Goal: Task Accomplishment & Management: Manage account settings

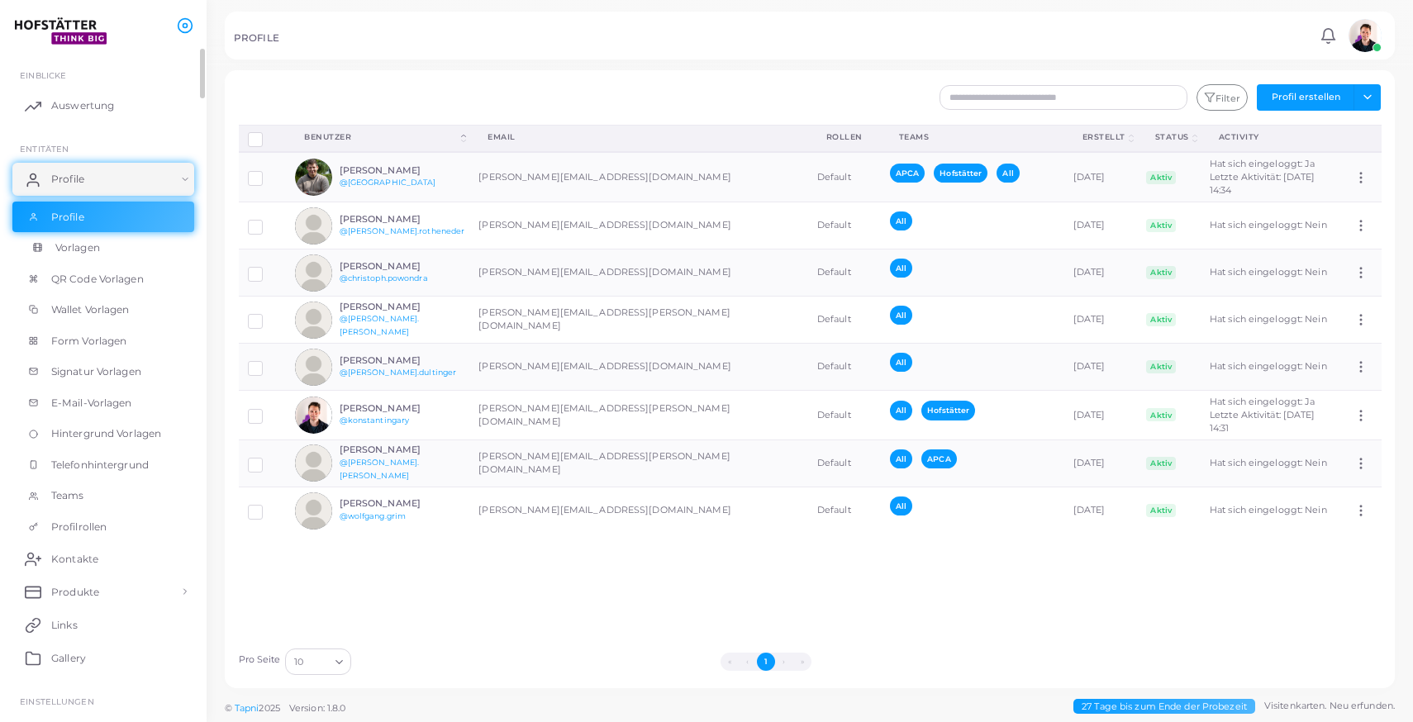
click at [96, 261] on link "Vorlagen" at bounding box center [103, 247] width 182 height 31
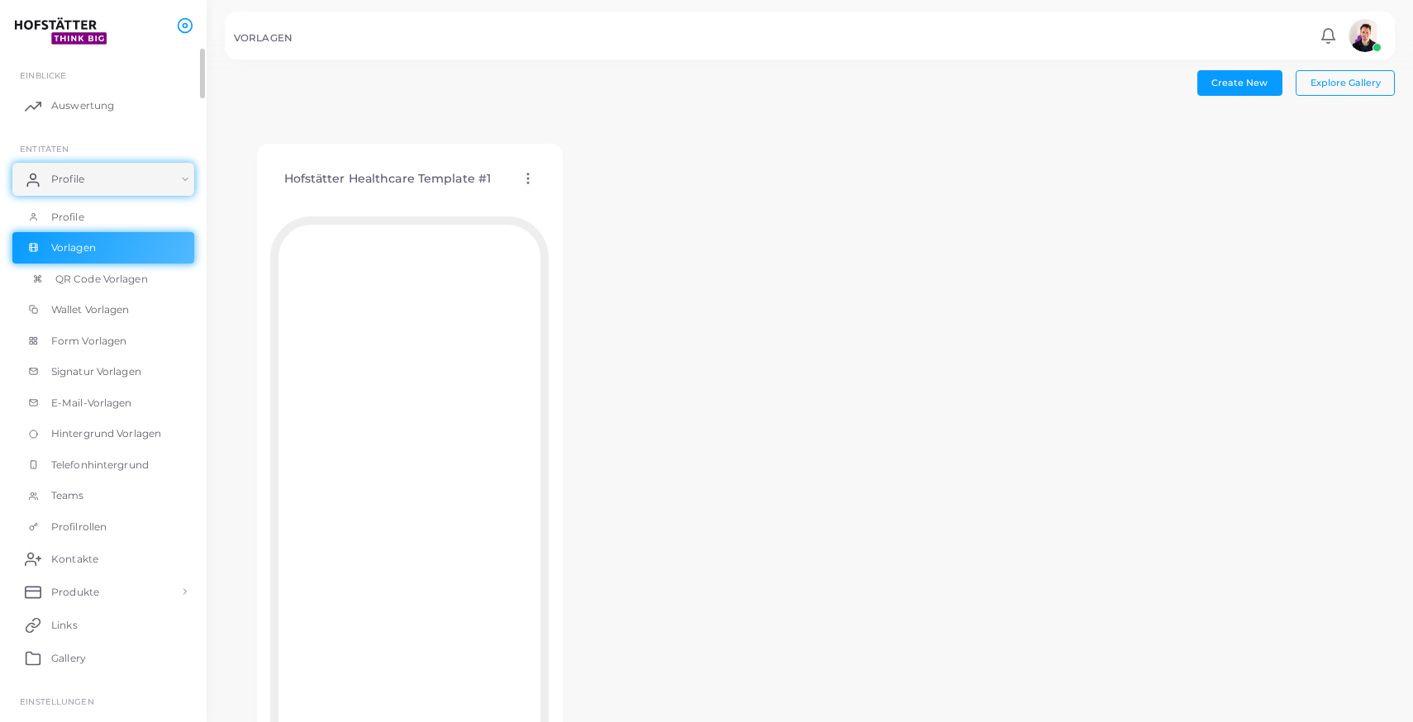
click at [107, 289] on link "QR Code Vorlagen" at bounding box center [103, 279] width 182 height 31
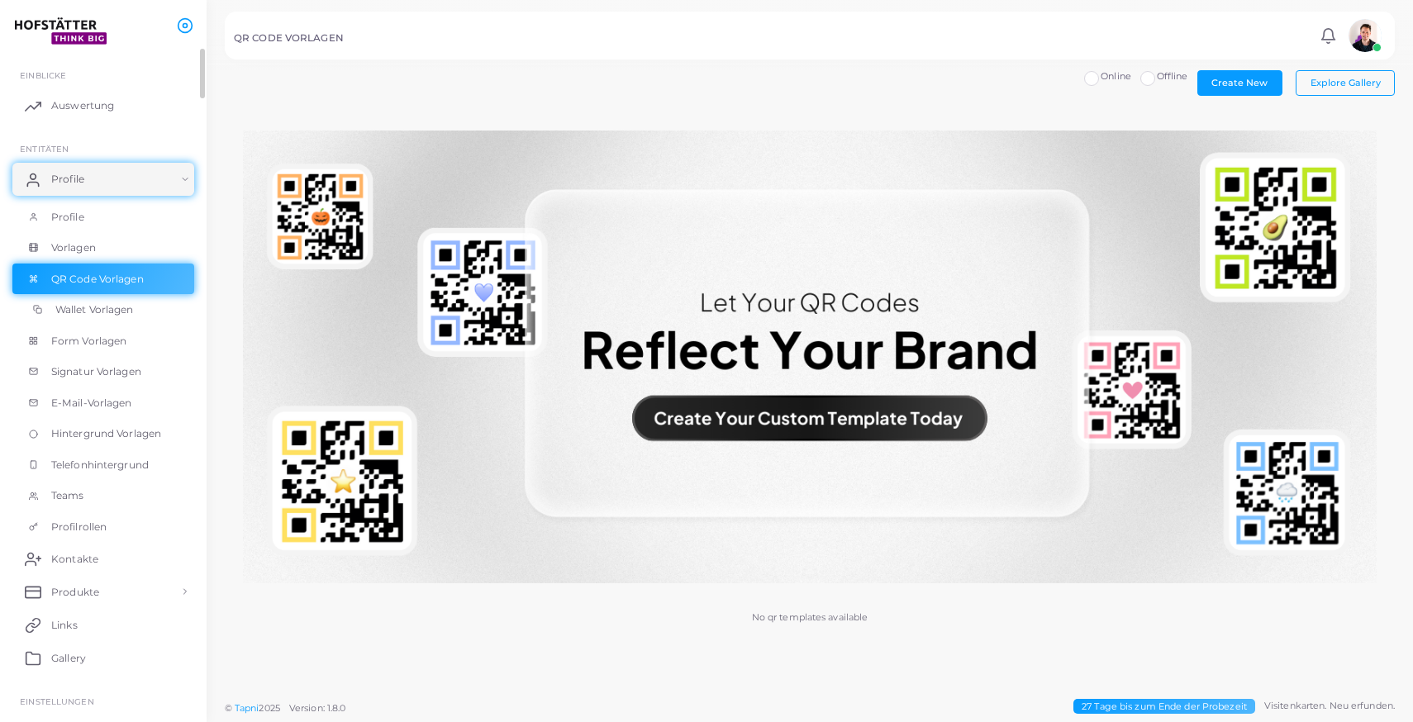
click at [108, 305] on span "Wallet Vorlagen" at bounding box center [94, 310] width 79 height 15
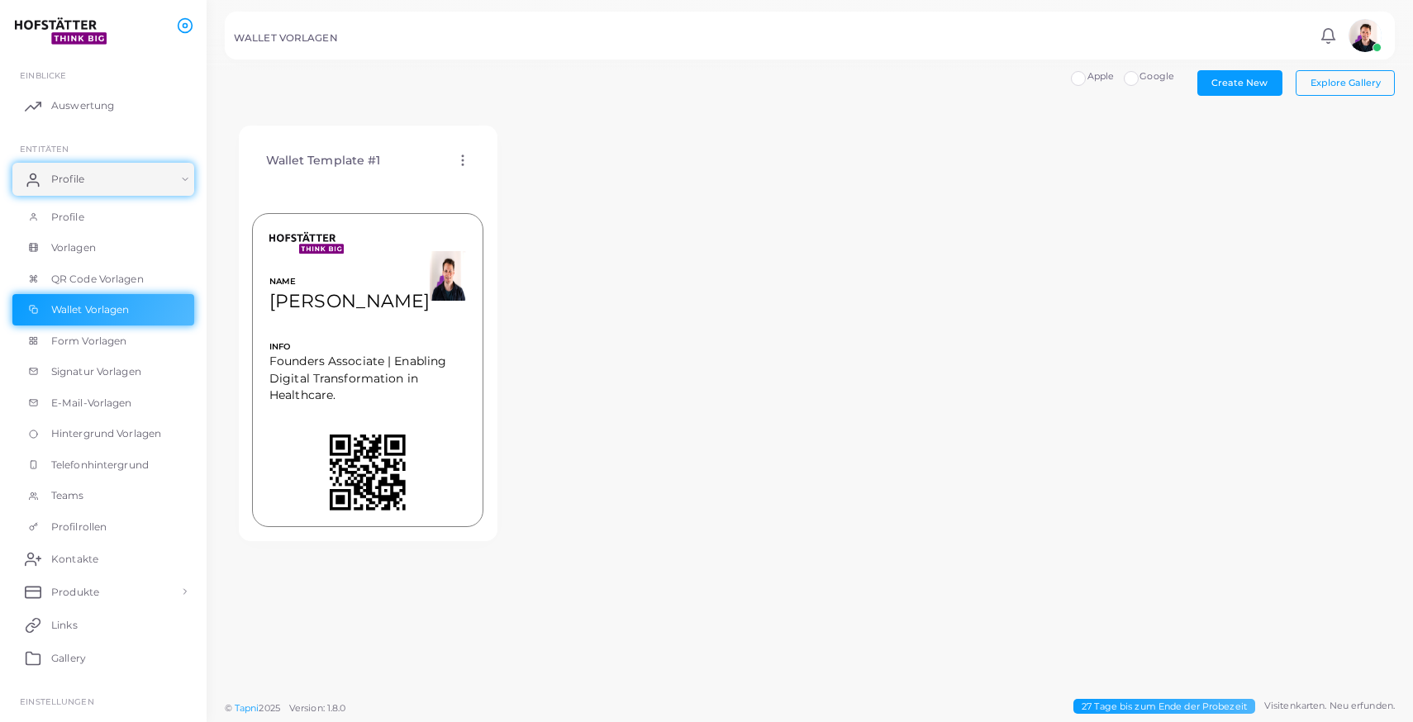
click at [430, 274] on img at bounding box center [448, 276] width 36 height 50
click at [458, 155] on icon at bounding box center [462, 160] width 15 height 15
click at [681, 169] on div "Wallet Template #1 Vorlage bearbeiten Vorlage zuordnen Vorlage duplizieren Vorl…" at bounding box center [810, 333] width 1170 height 443
click at [336, 383] on span "Founders Associate | Enabling Digital Transformation in Healthcare." at bounding box center [367, 378] width 197 height 50
click at [82, 221] on span "Profile" at bounding box center [71, 217] width 33 height 15
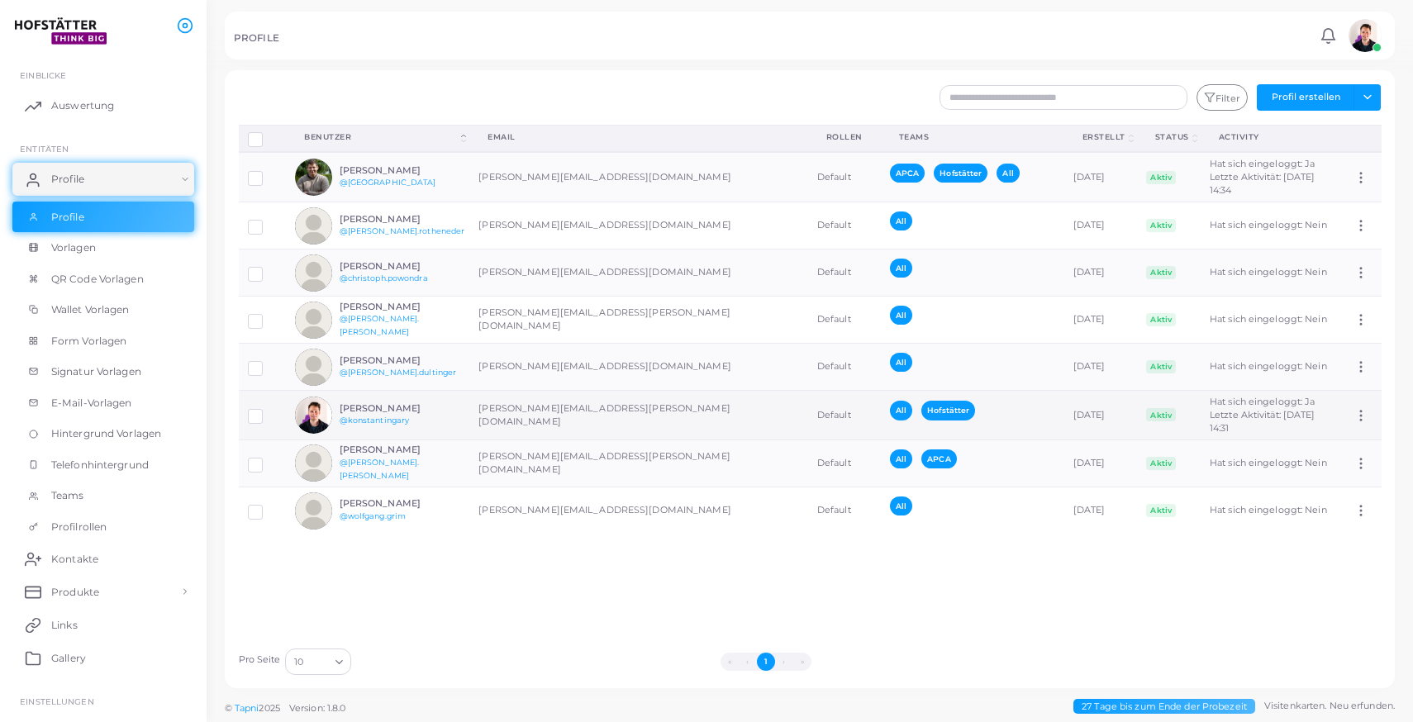
click at [443, 397] on div "Konstantin Gary @konstantingary" at bounding box center [377, 415] width 165 height 37
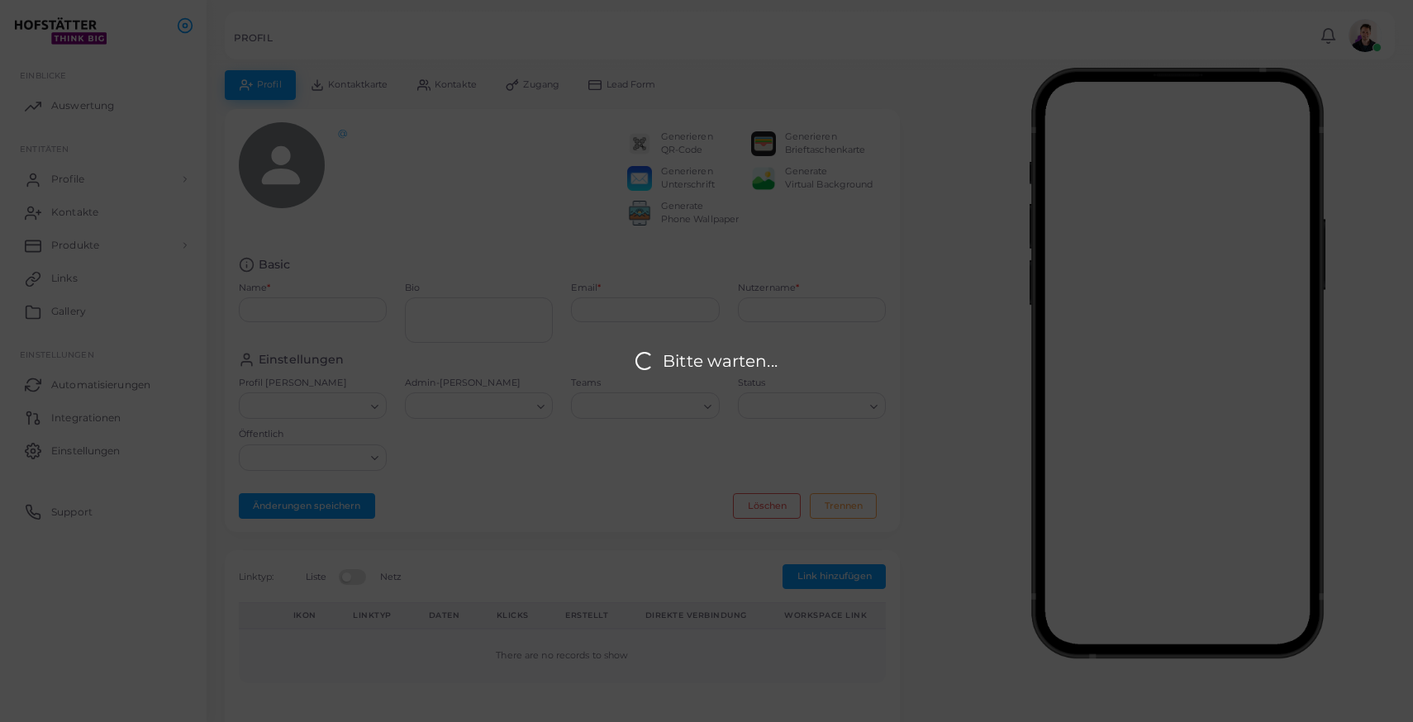
type input "**********"
type textarea "**********"
type input "**********"
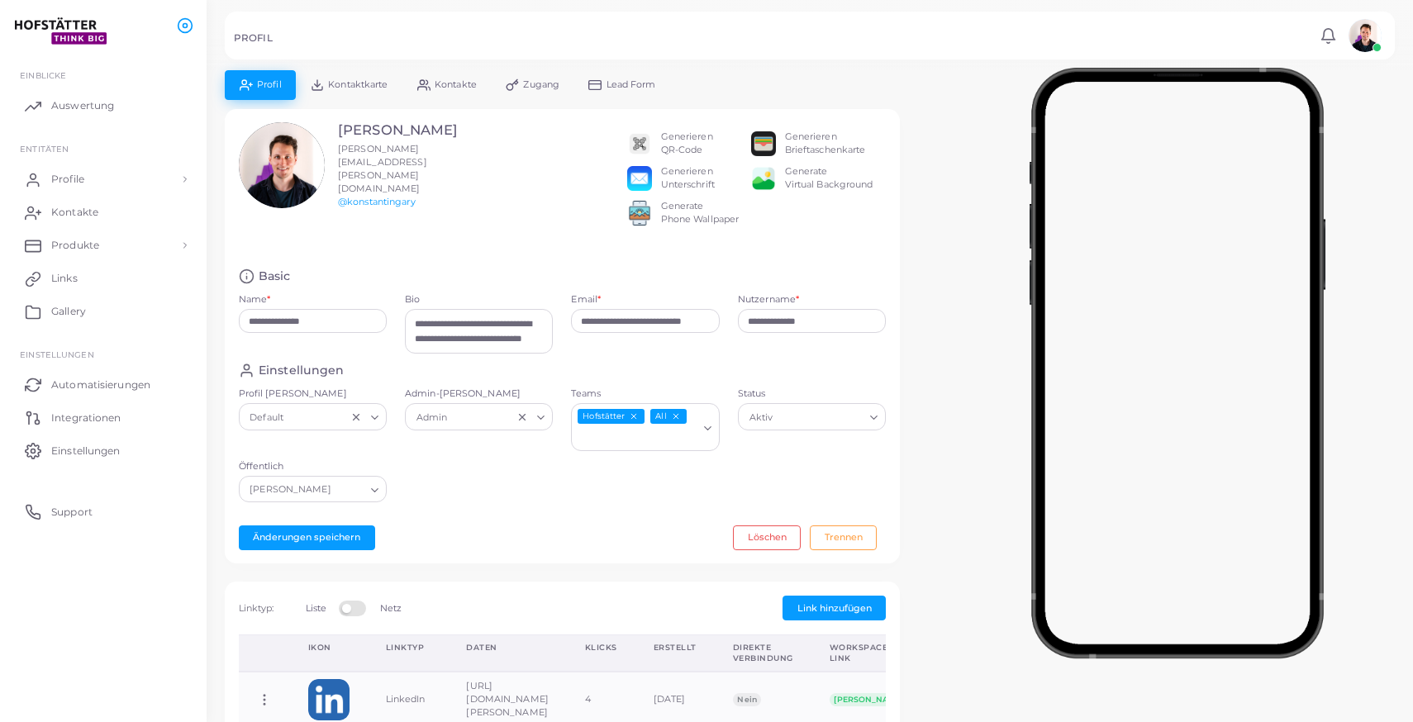
click at [806, 134] on div "Generieren Brieftaschenkarte" at bounding box center [825, 144] width 81 height 26
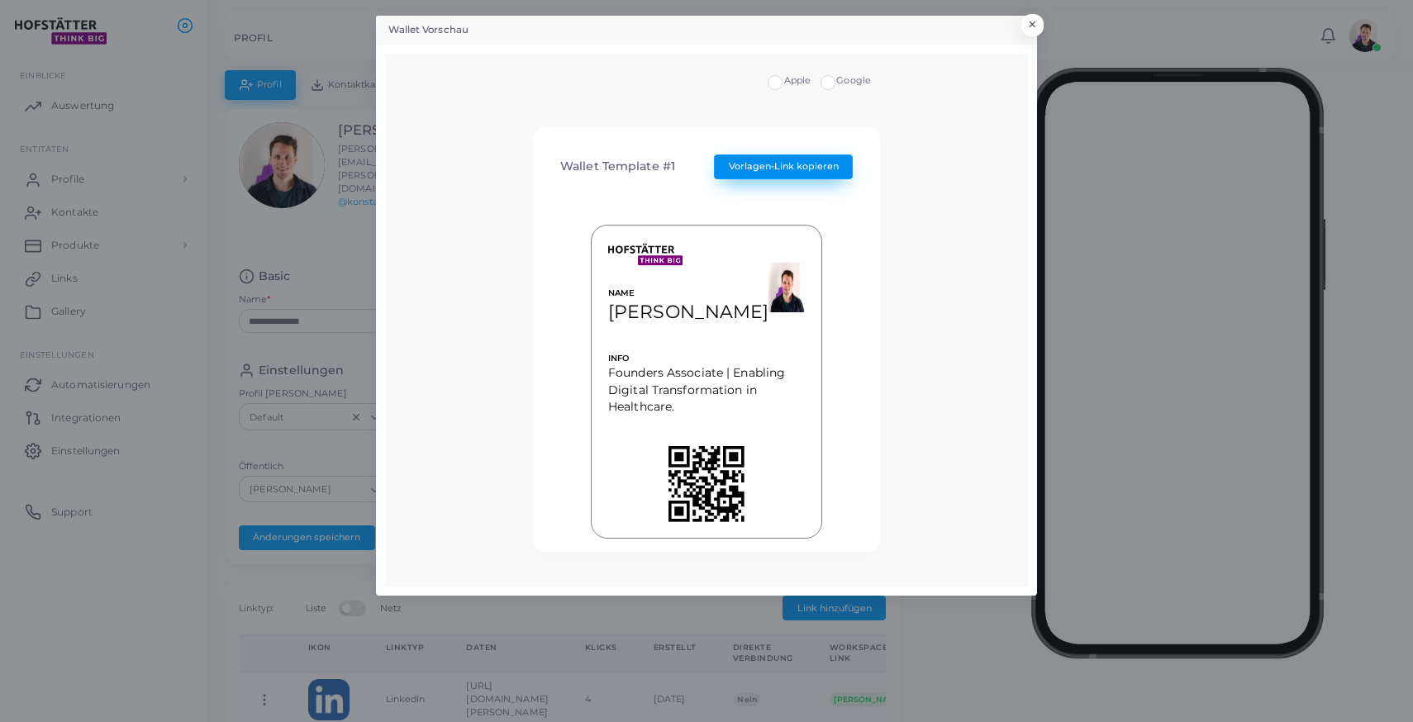
click at [804, 169] on span "Vorlagen-Link kopieren" at bounding box center [784, 166] width 110 height 12
click at [169, 517] on div "Wallet Vorschau × Apple Google Wallet Template #1 Vorlagen-Link kopieren NAME K…" at bounding box center [706, 361] width 1413 height 722
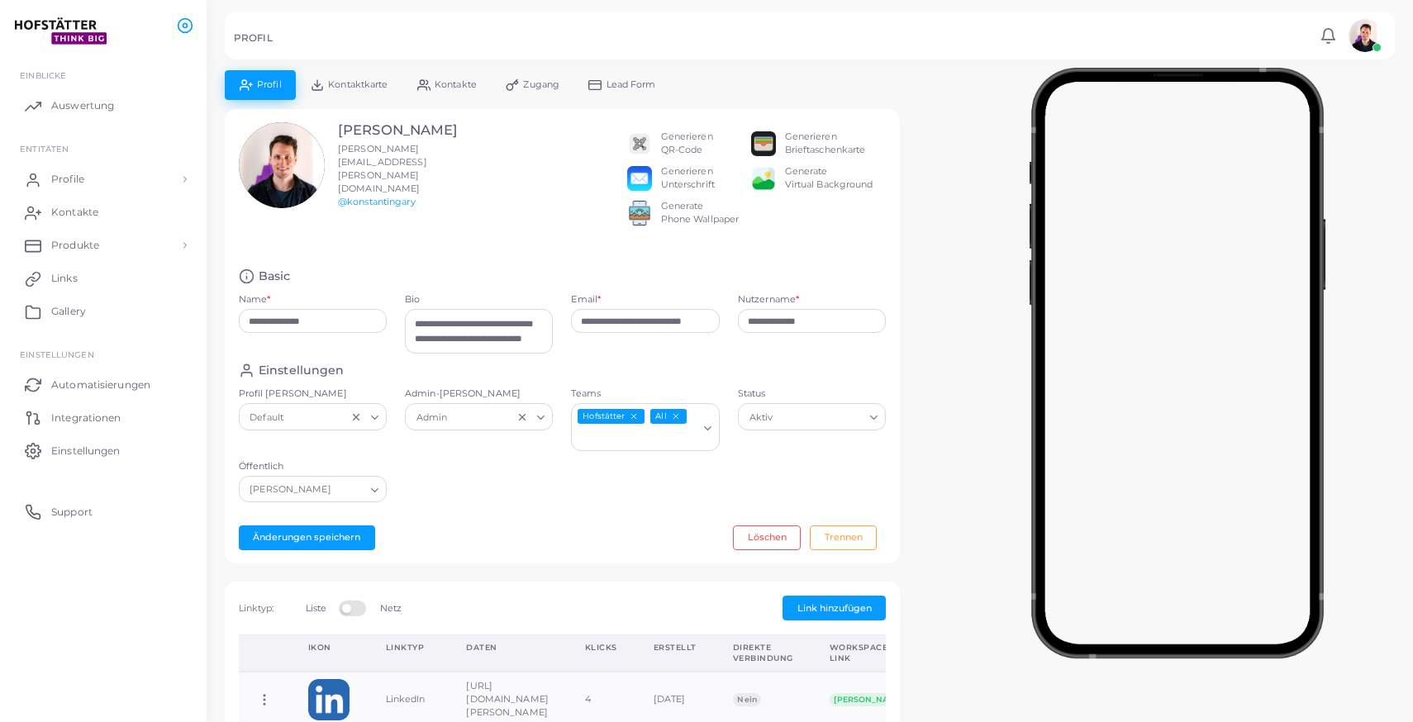
click at [688, 137] on div "Generieren QR-Code" at bounding box center [687, 144] width 52 height 26
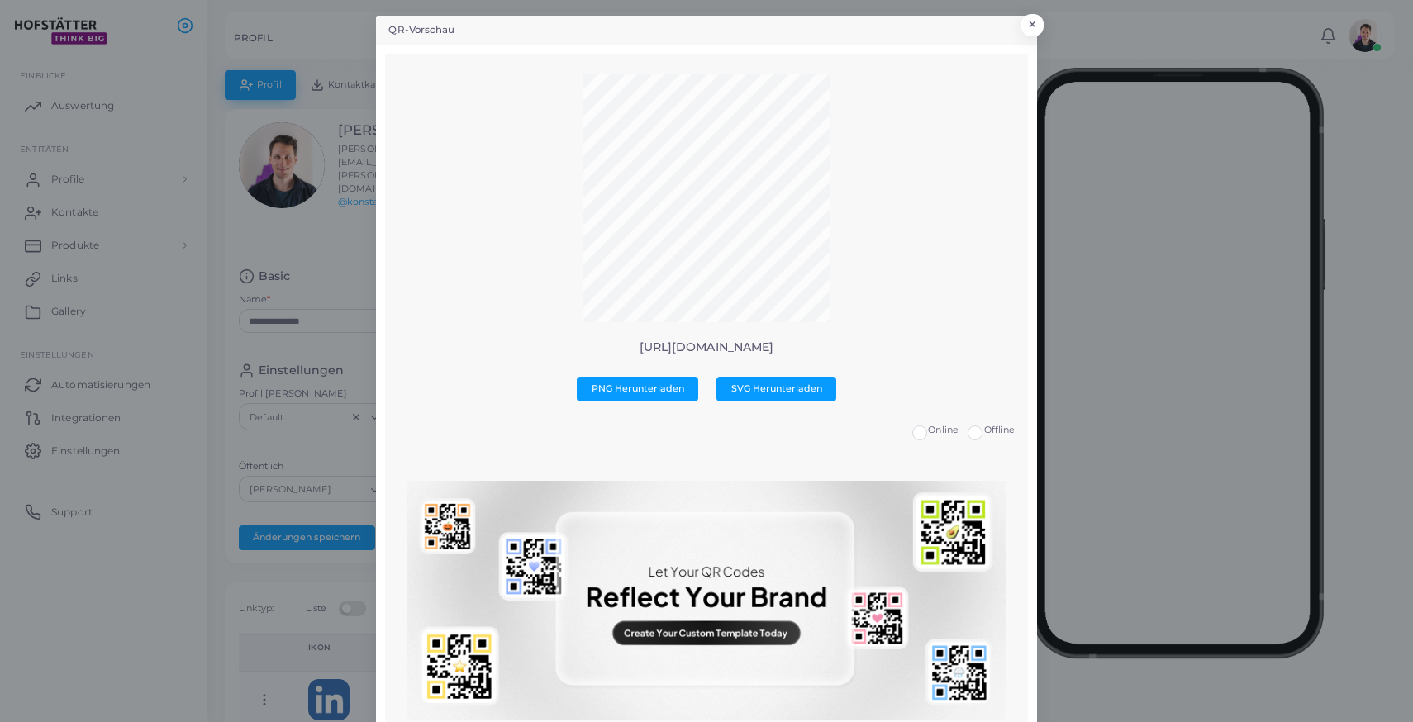
click at [729, 347] on p "https://card.hofstaetter.io/konstantingary" at bounding box center [706, 348] width 617 height 14
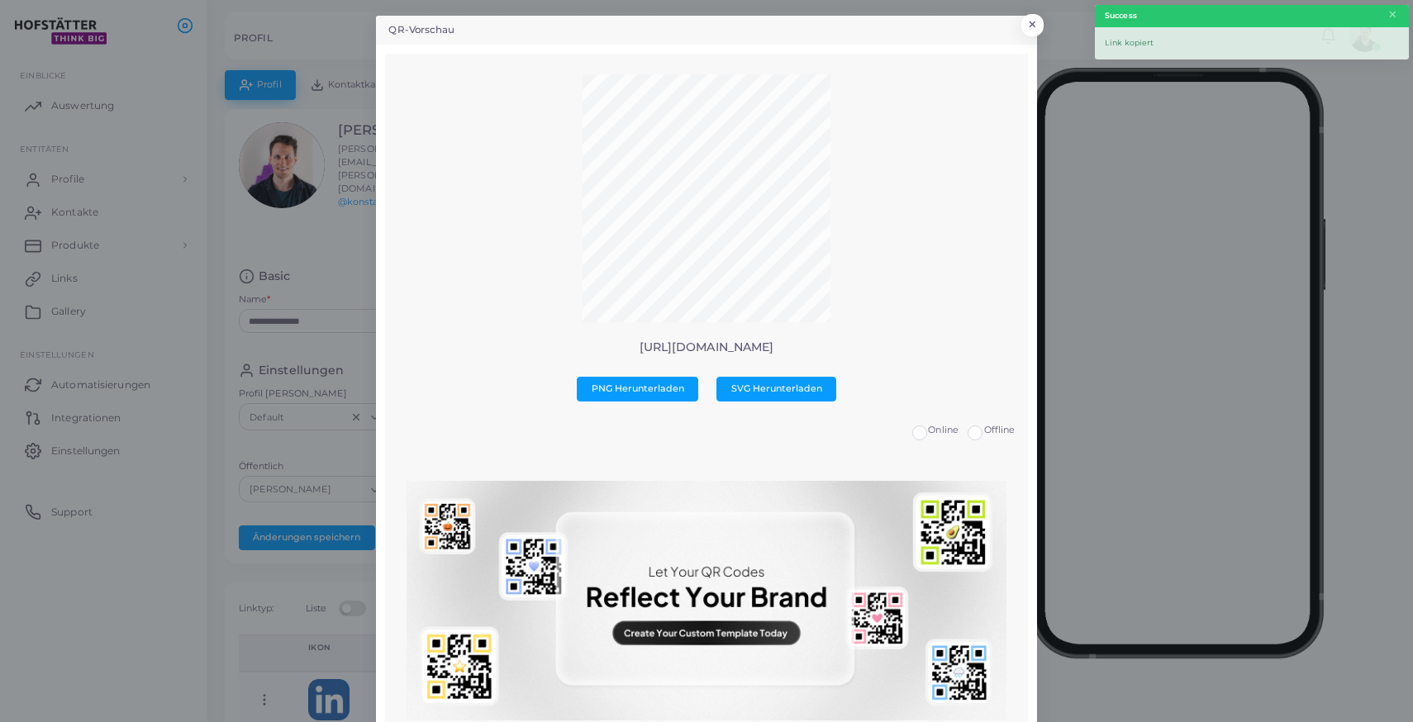
click at [255, 619] on div "QR-Vorschau × https://card.hofstaetter.io/konstantingary PNG Herunterladen SVG …" at bounding box center [706, 361] width 1413 height 722
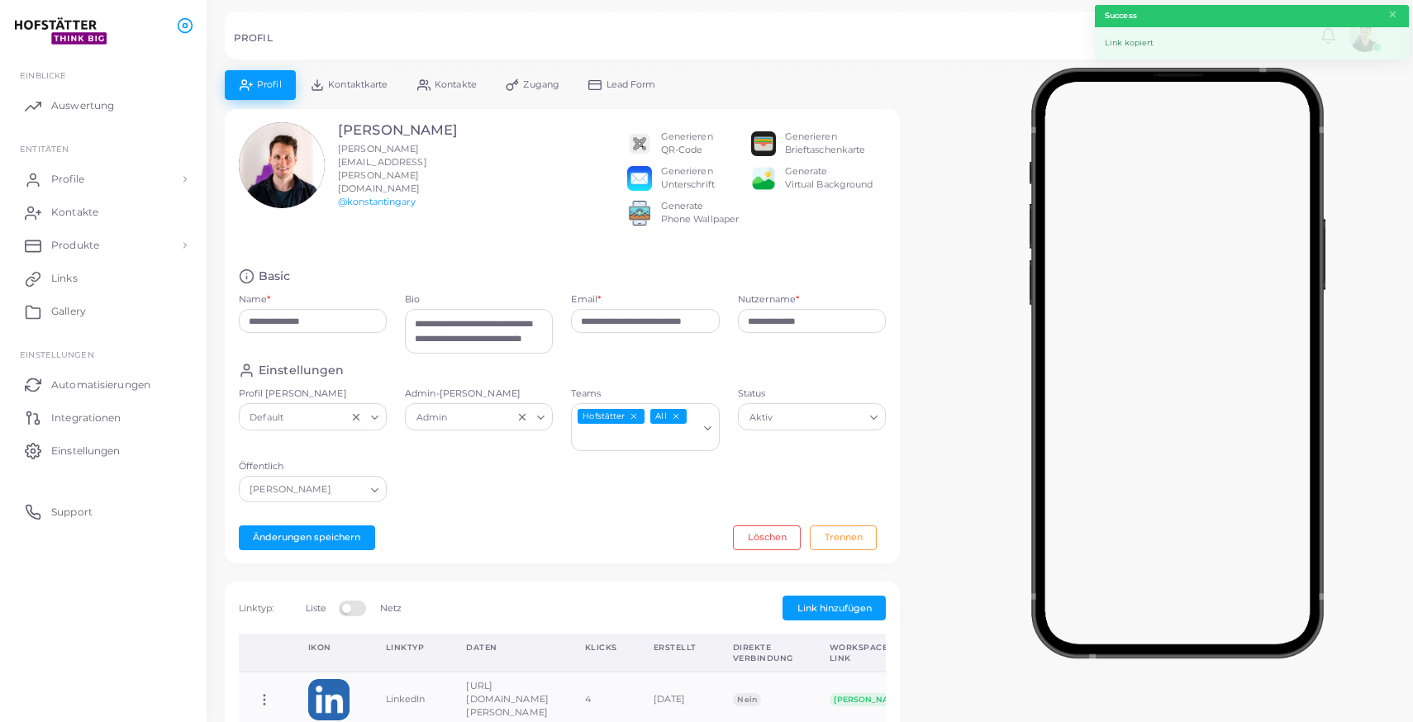
click at [365, 79] on link "Kontaktkarte" at bounding box center [349, 84] width 107 height 29
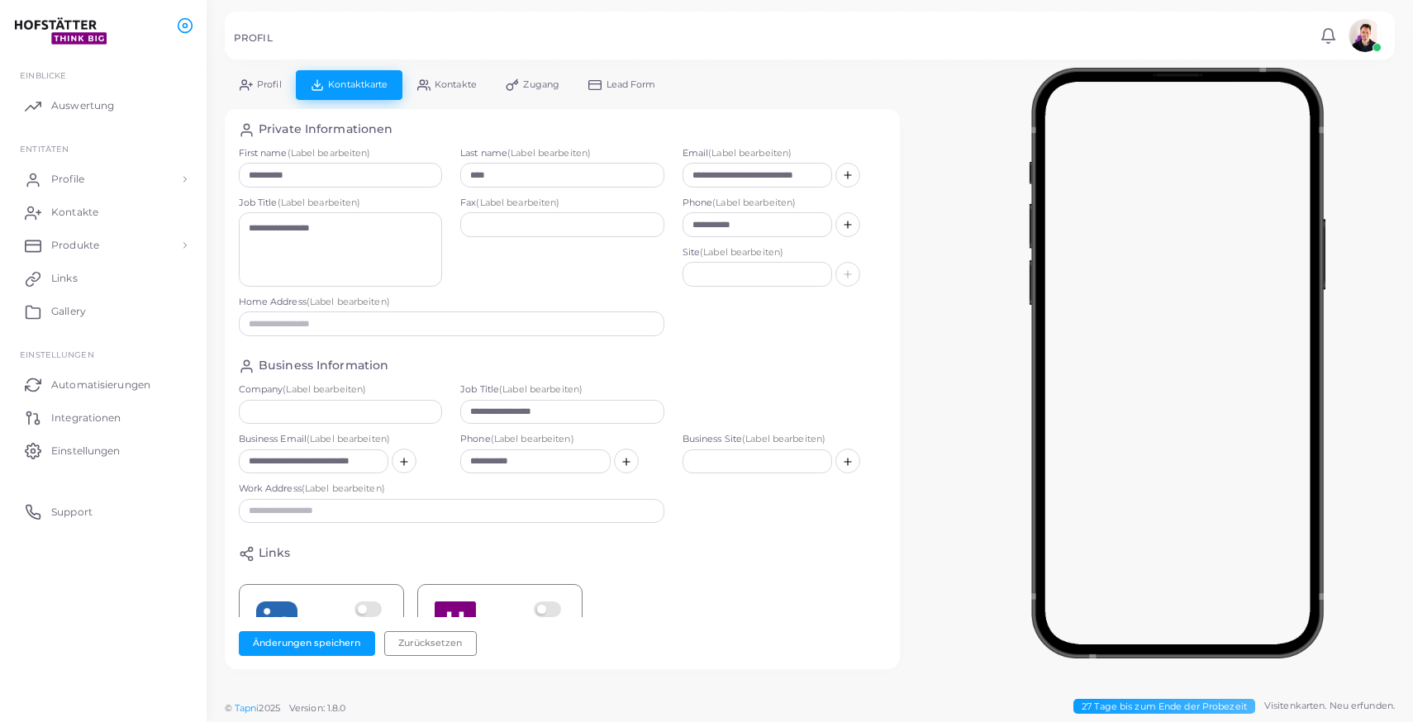
click at [456, 86] on span "Kontakte" at bounding box center [456, 84] width 42 height 9
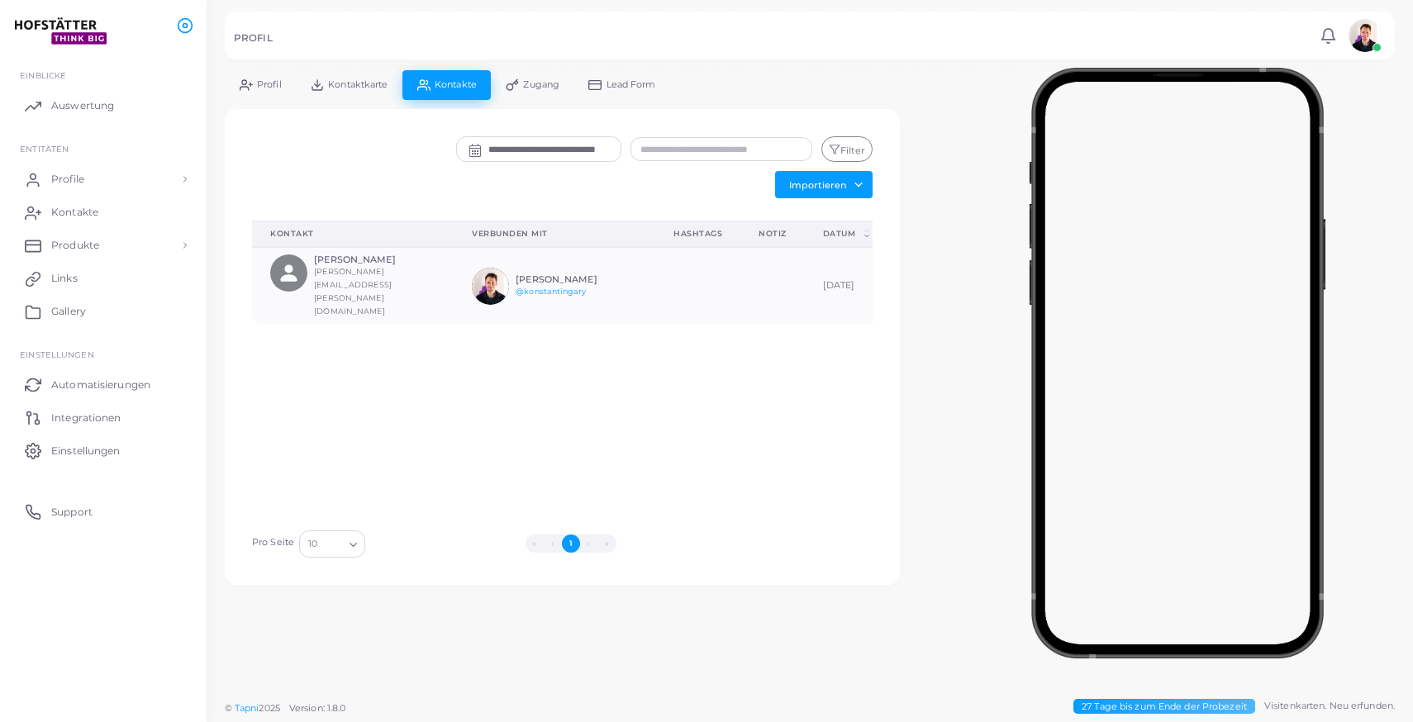
click at [252, 82] on link "Profil" at bounding box center [260, 84] width 71 height 29
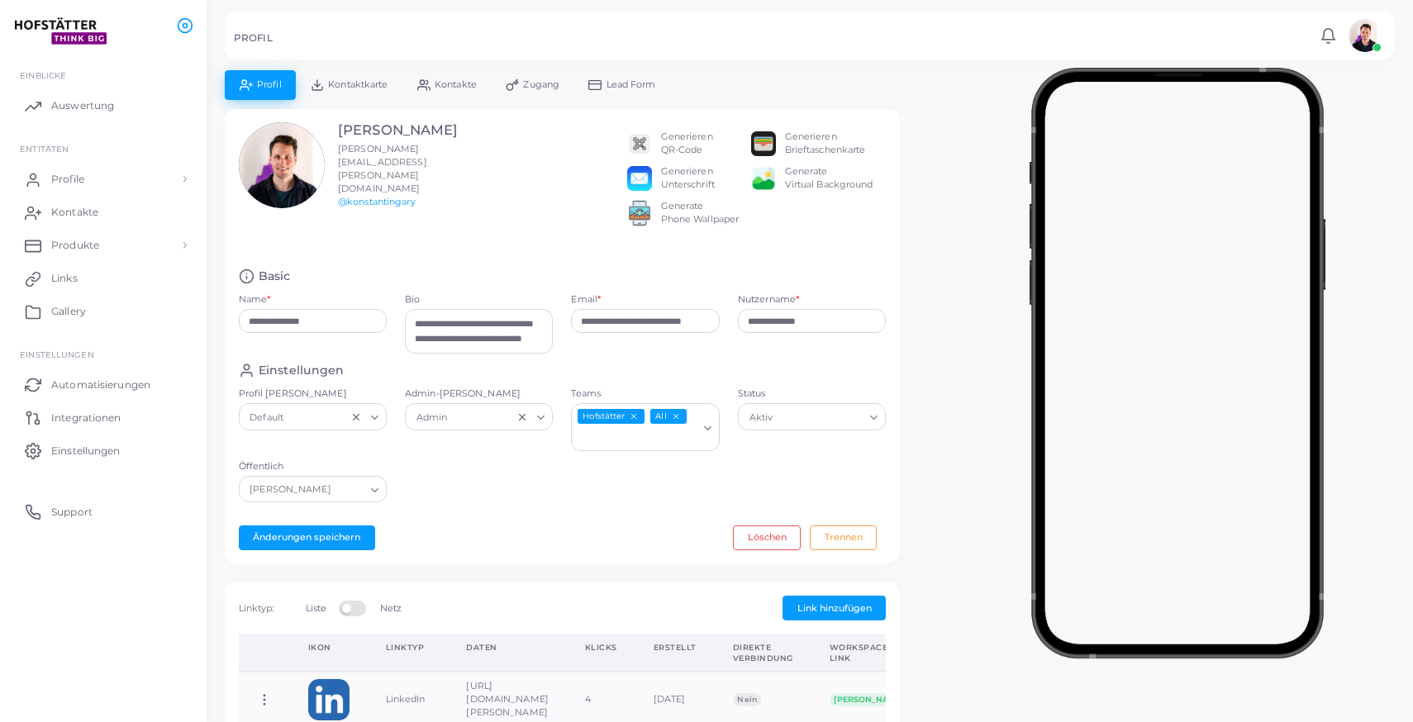
click at [688, 144] on div "Generieren QR-Code" at bounding box center [687, 144] width 52 height 26
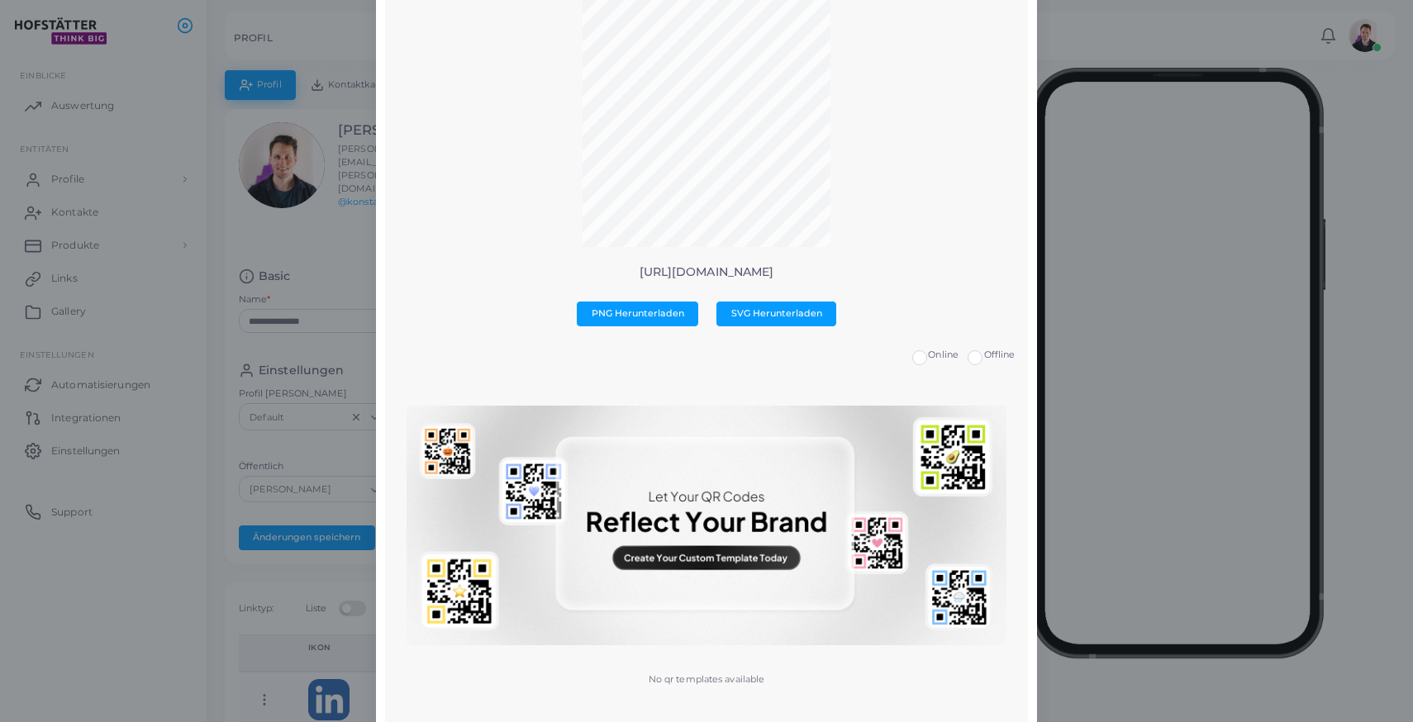
scroll to position [112, 0]
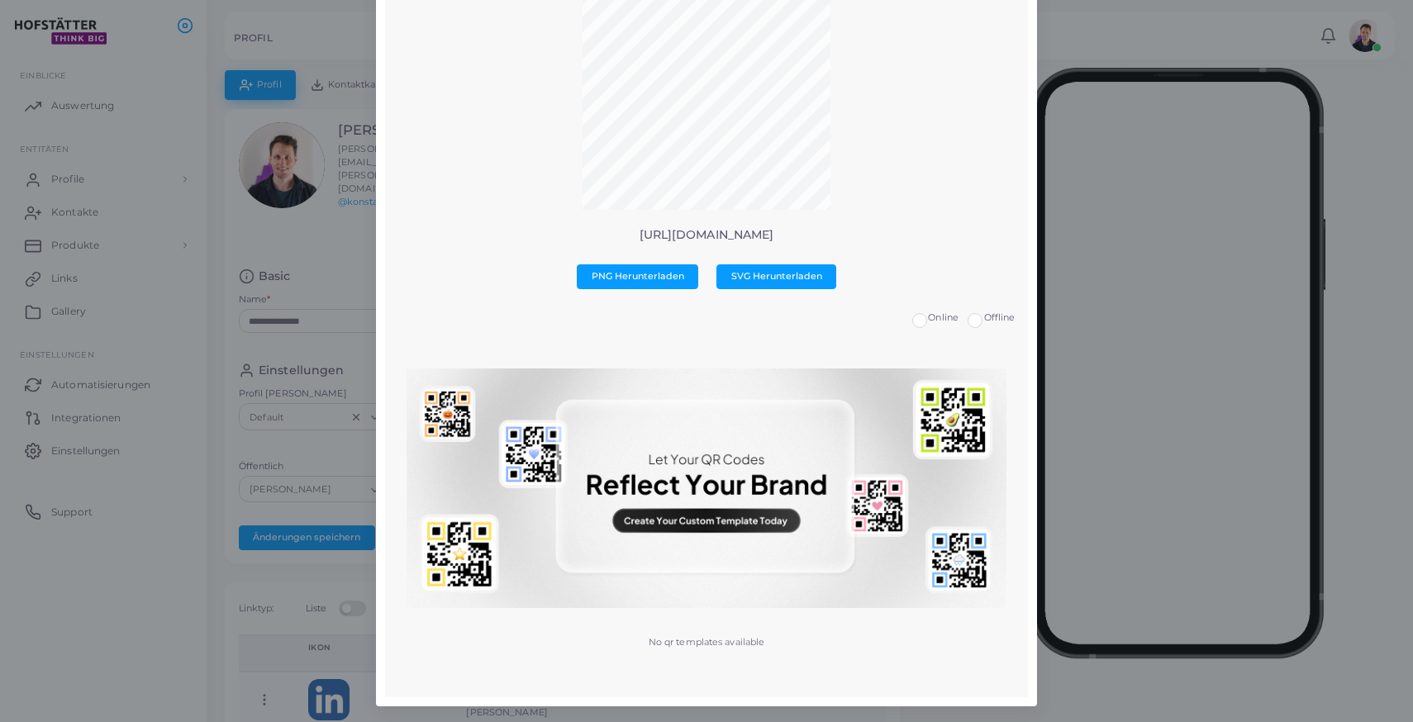
click at [754, 520] on img at bounding box center [706, 489] width 599 height 240
click at [1332, 334] on div "QR-Vorschau × https://card.hofstaetter.io/konstantingary PNG Herunterladen SVG …" at bounding box center [706, 361] width 1413 height 722
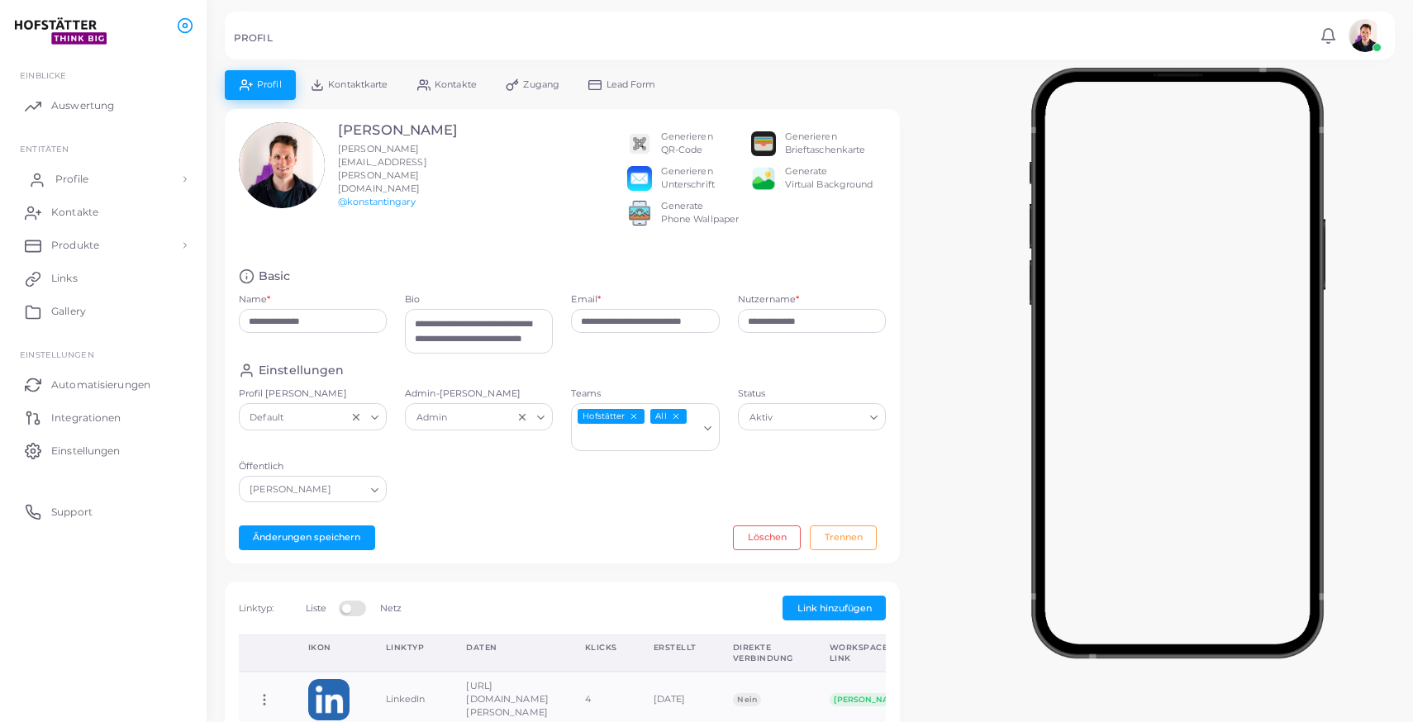
click at [104, 178] on link "Profile" at bounding box center [103, 179] width 182 height 33
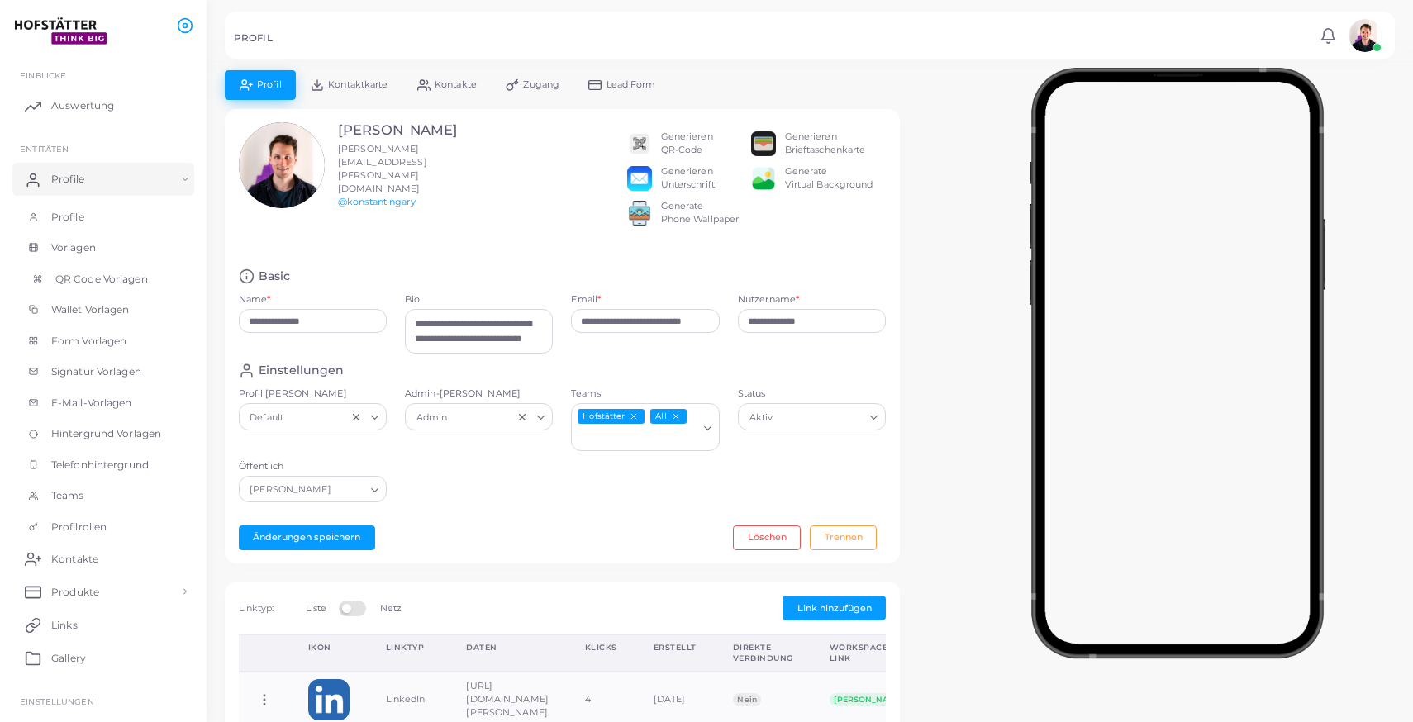
click at [110, 274] on span "QR Code Vorlagen" at bounding box center [101, 279] width 93 height 15
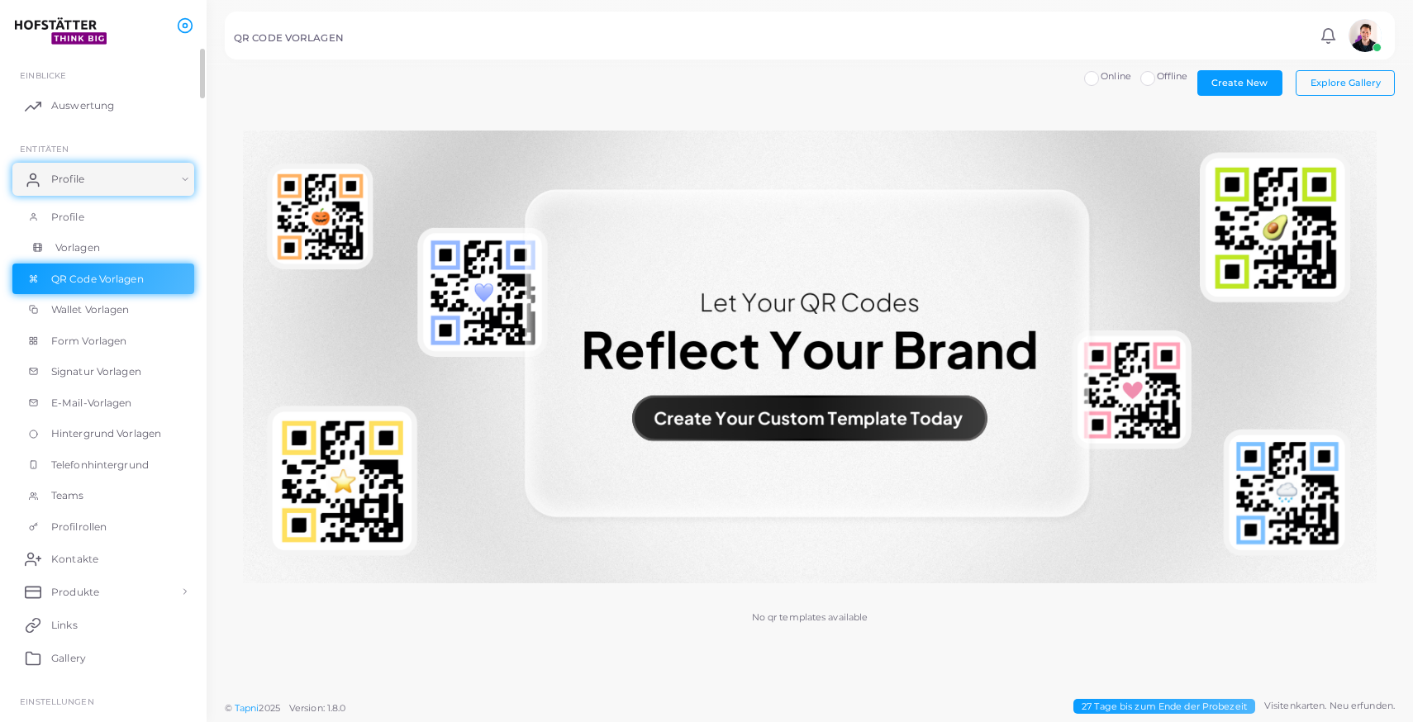
click at [105, 256] on link "Vorlagen" at bounding box center [103, 247] width 182 height 31
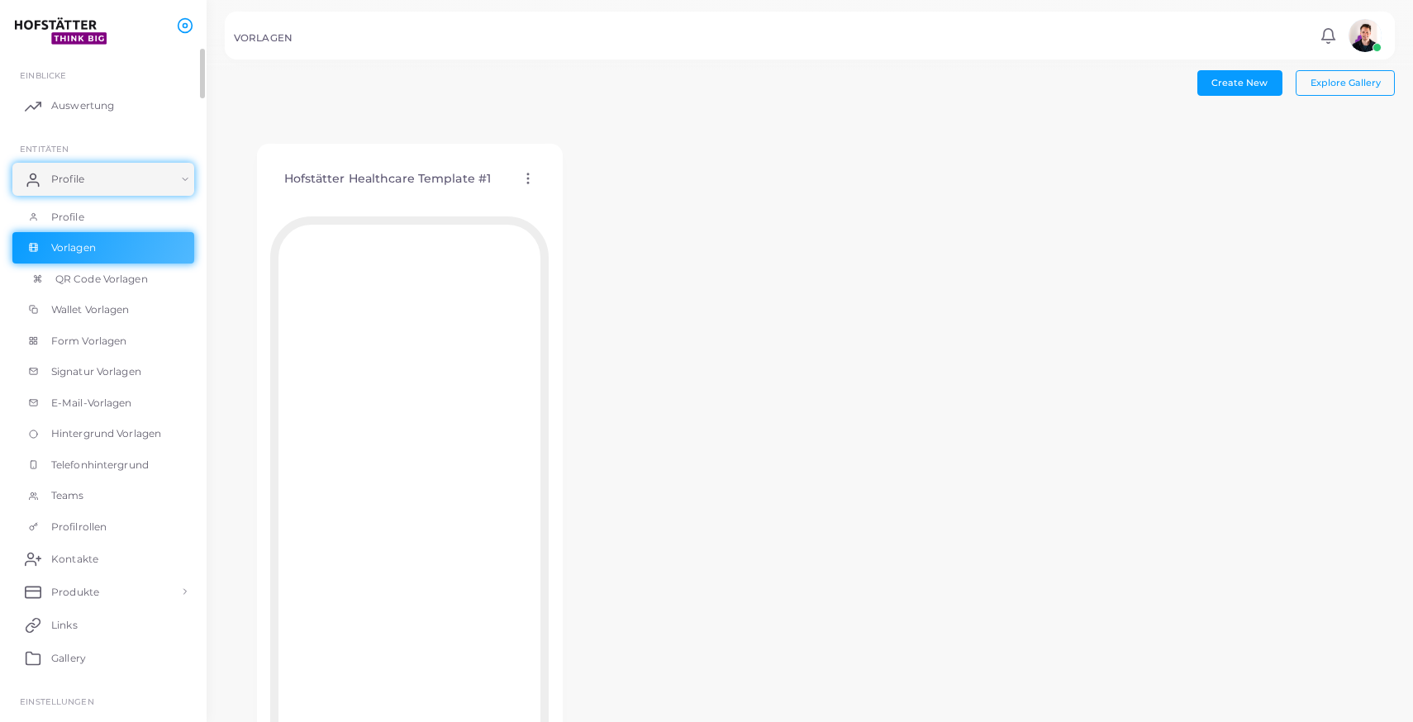
click at [106, 283] on span "QR Code Vorlagen" at bounding box center [101, 279] width 93 height 15
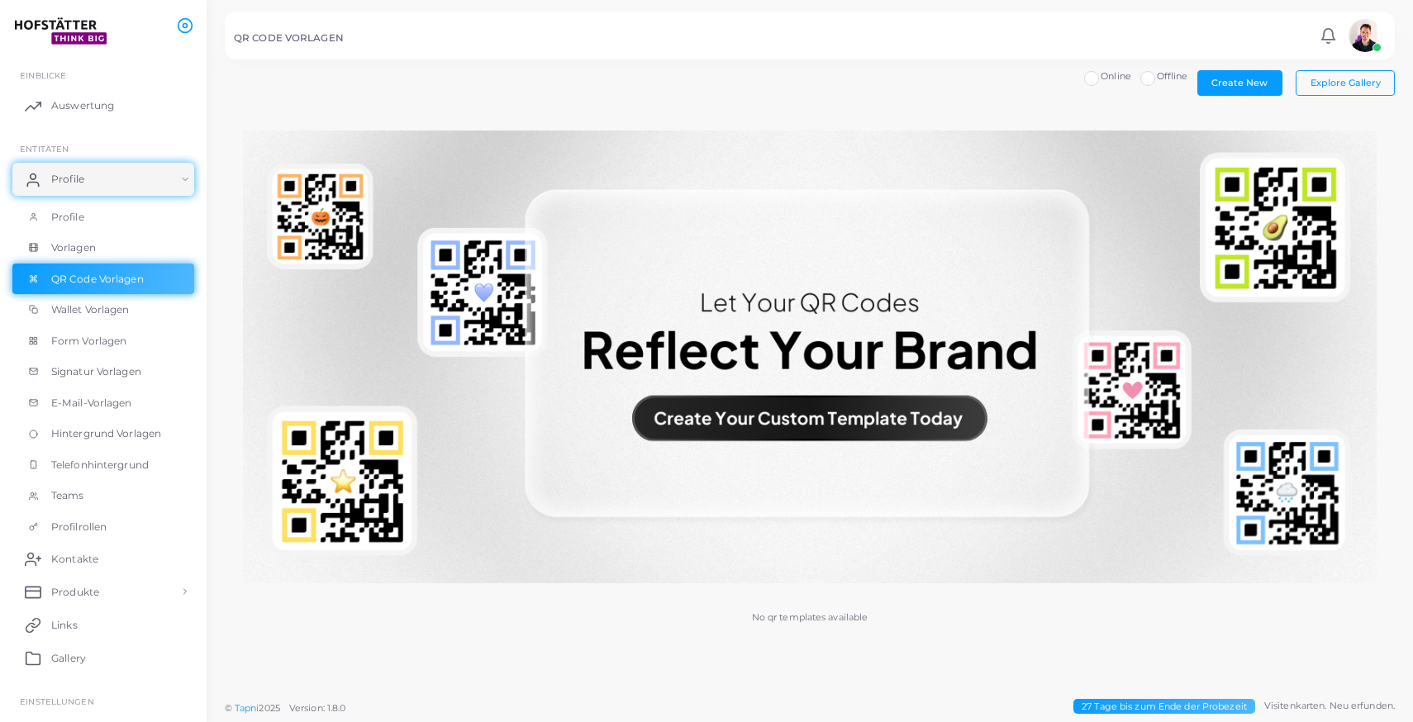
click at [785, 420] on img at bounding box center [810, 358] width 1134 height 454
click at [1320, 85] on span "Explore Gallery" at bounding box center [1346, 83] width 70 height 12
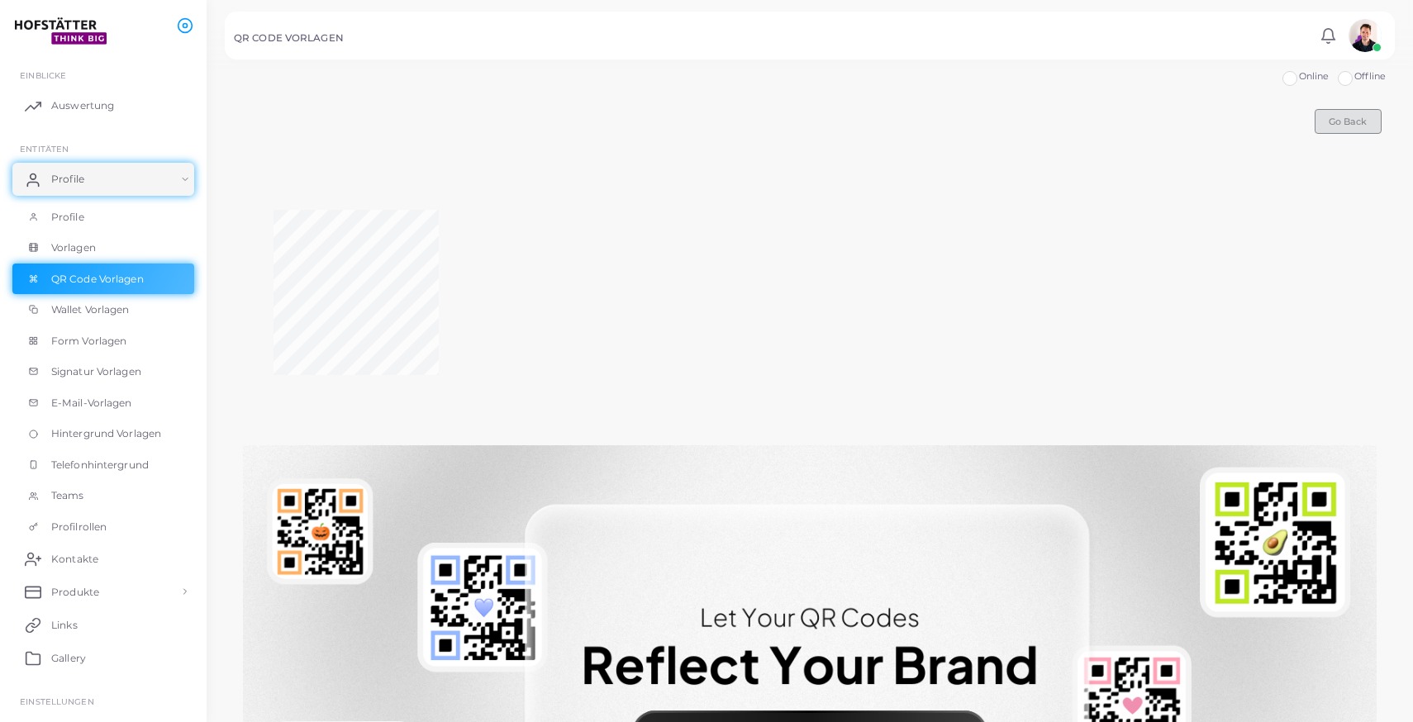
click at [1350, 120] on span "Go Back" at bounding box center [1348, 122] width 38 height 12
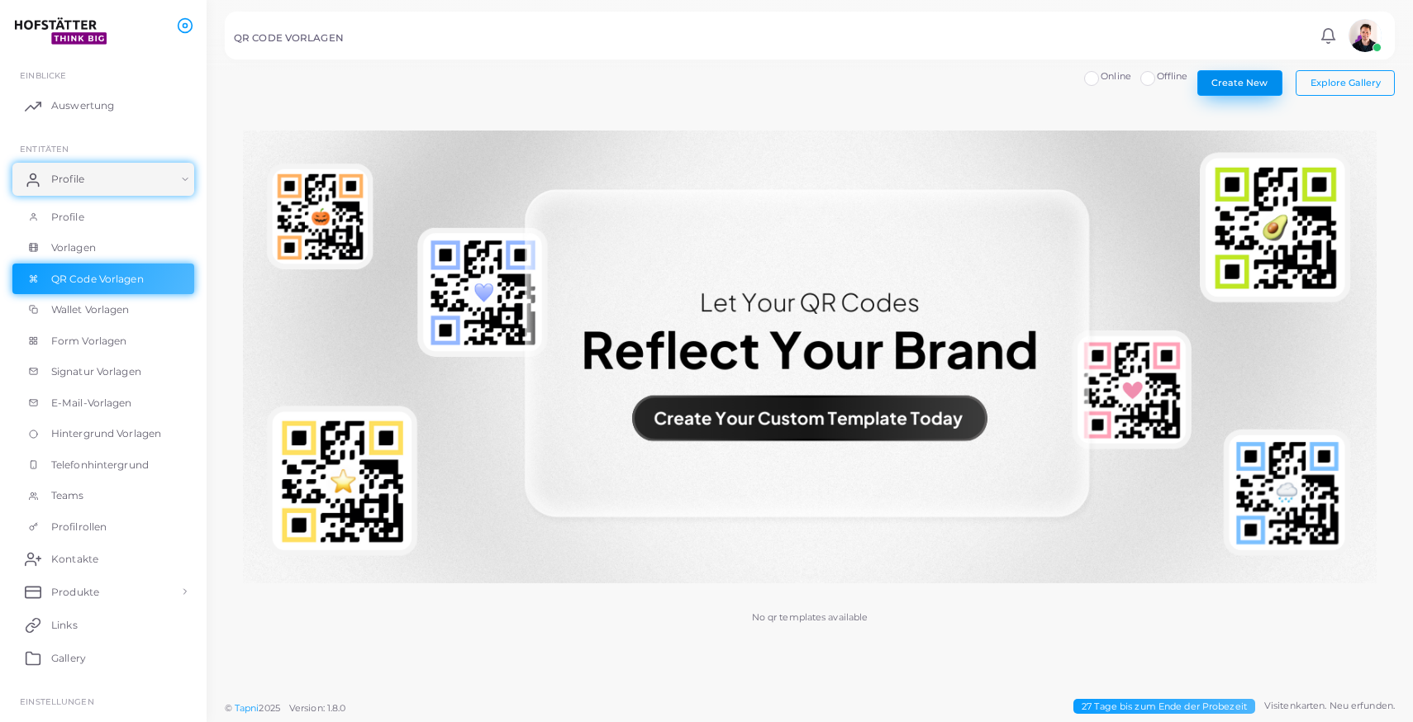
click at [1239, 90] on button "Create New" at bounding box center [1240, 82] width 85 height 25
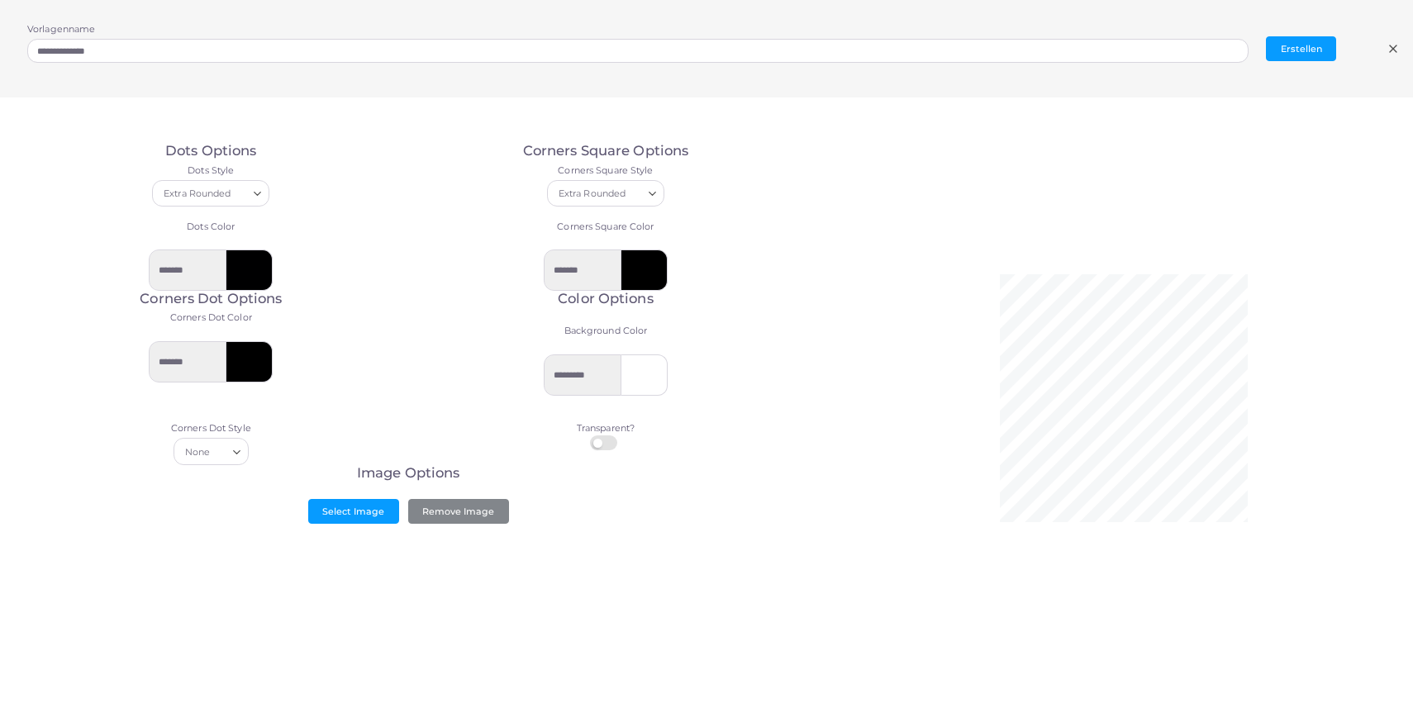
click at [1390, 48] on icon at bounding box center [1393, 48] width 13 height 13
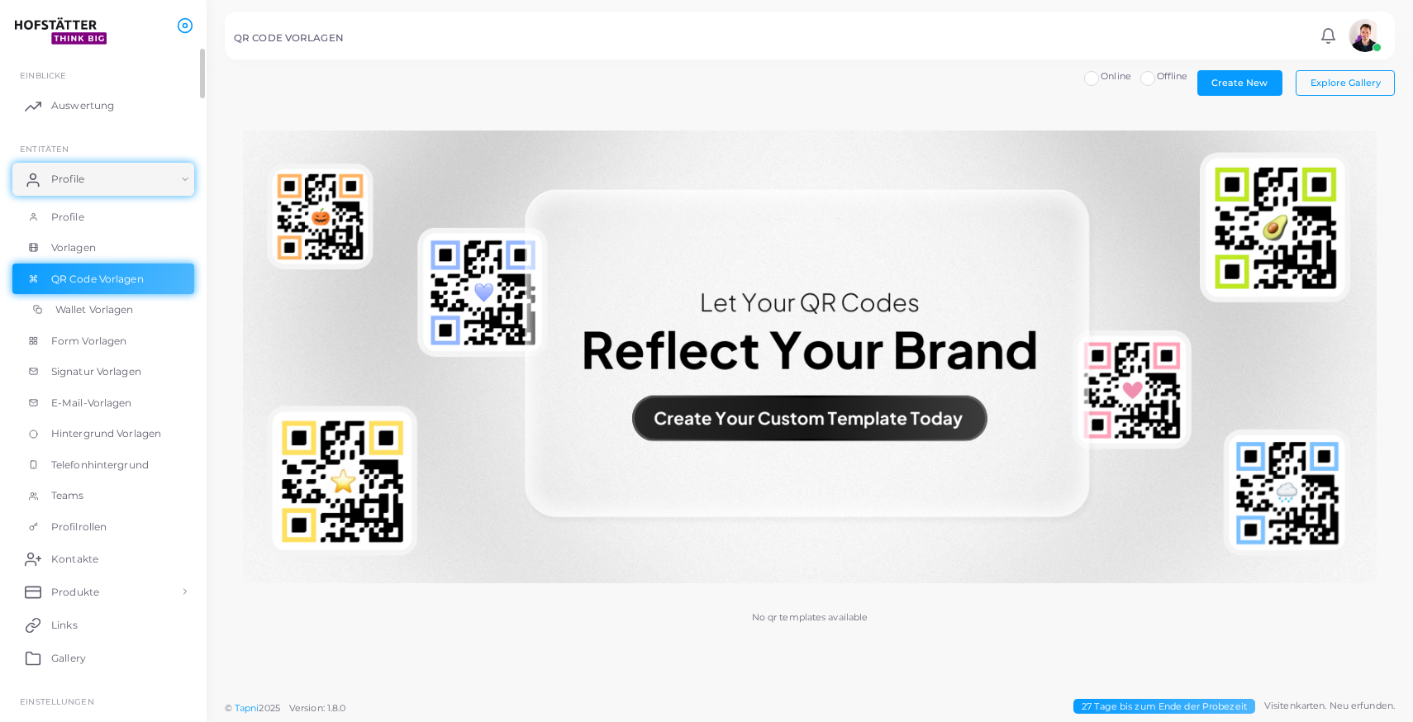
click at [108, 301] on link "Wallet Vorlagen" at bounding box center [103, 309] width 182 height 31
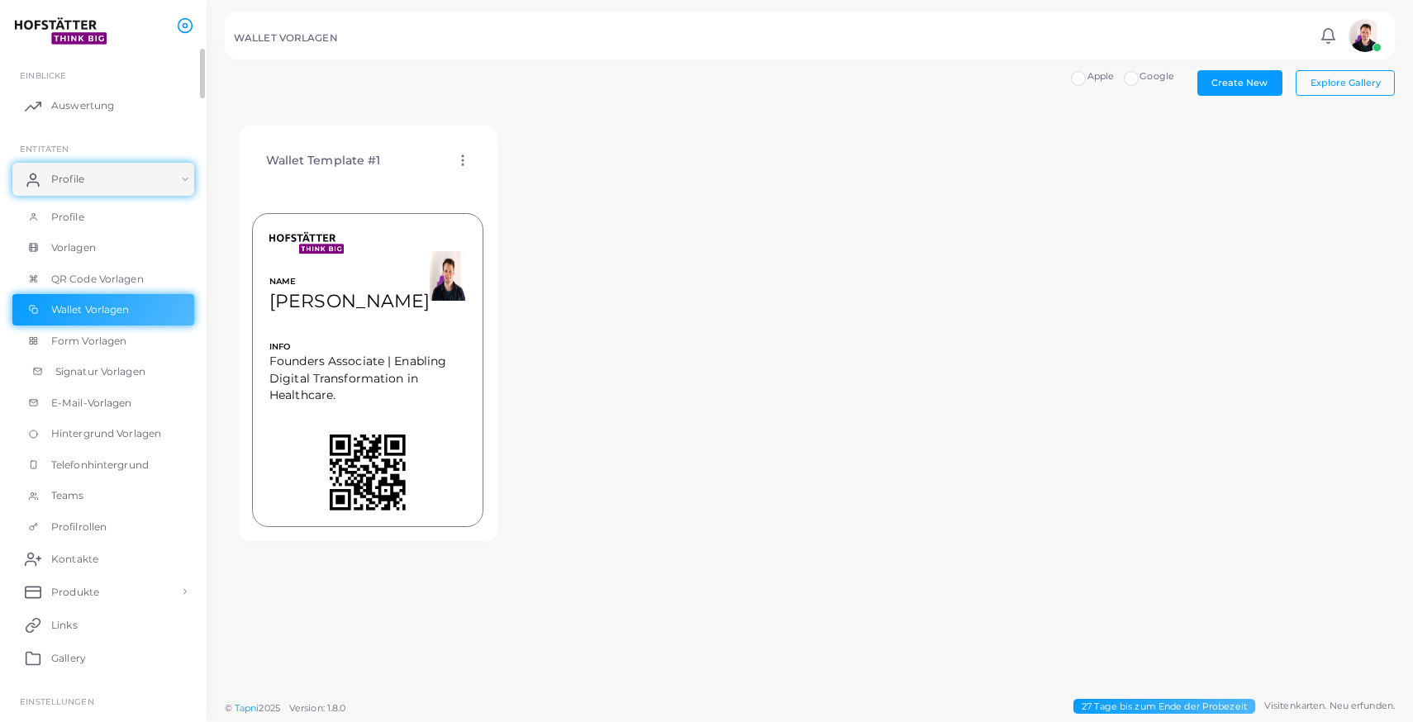
click at [113, 378] on span "Signatur Vorlagen" at bounding box center [100, 371] width 90 height 15
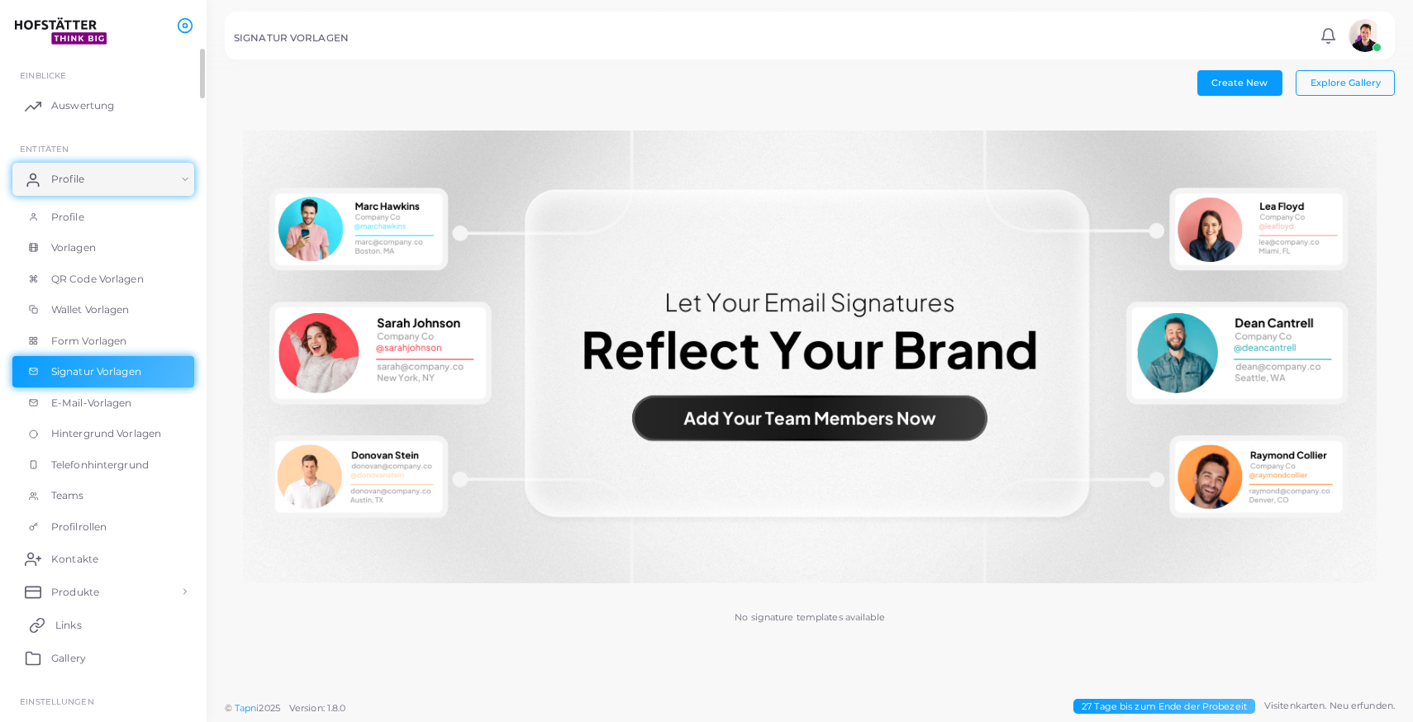
click at [94, 614] on link "Links" at bounding box center [103, 624] width 182 height 33
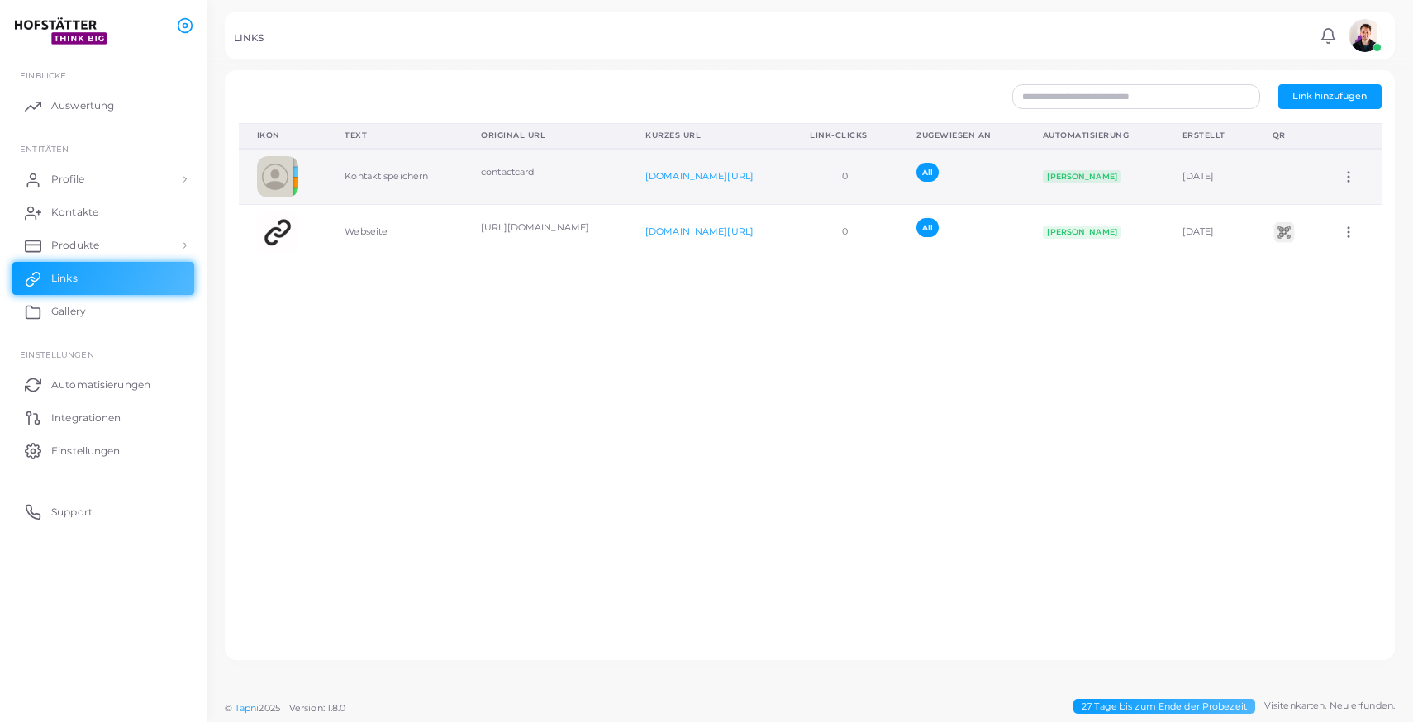
click at [792, 184] on td "0" at bounding box center [845, 176] width 107 height 55
click at [1351, 174] on icon at bounding box center [1348, 176] width 15 height 15
click at [1346, 210] on span "Link bearbeiten" at bounding box center [1316, 216] width 72 height 13
type input "**********"
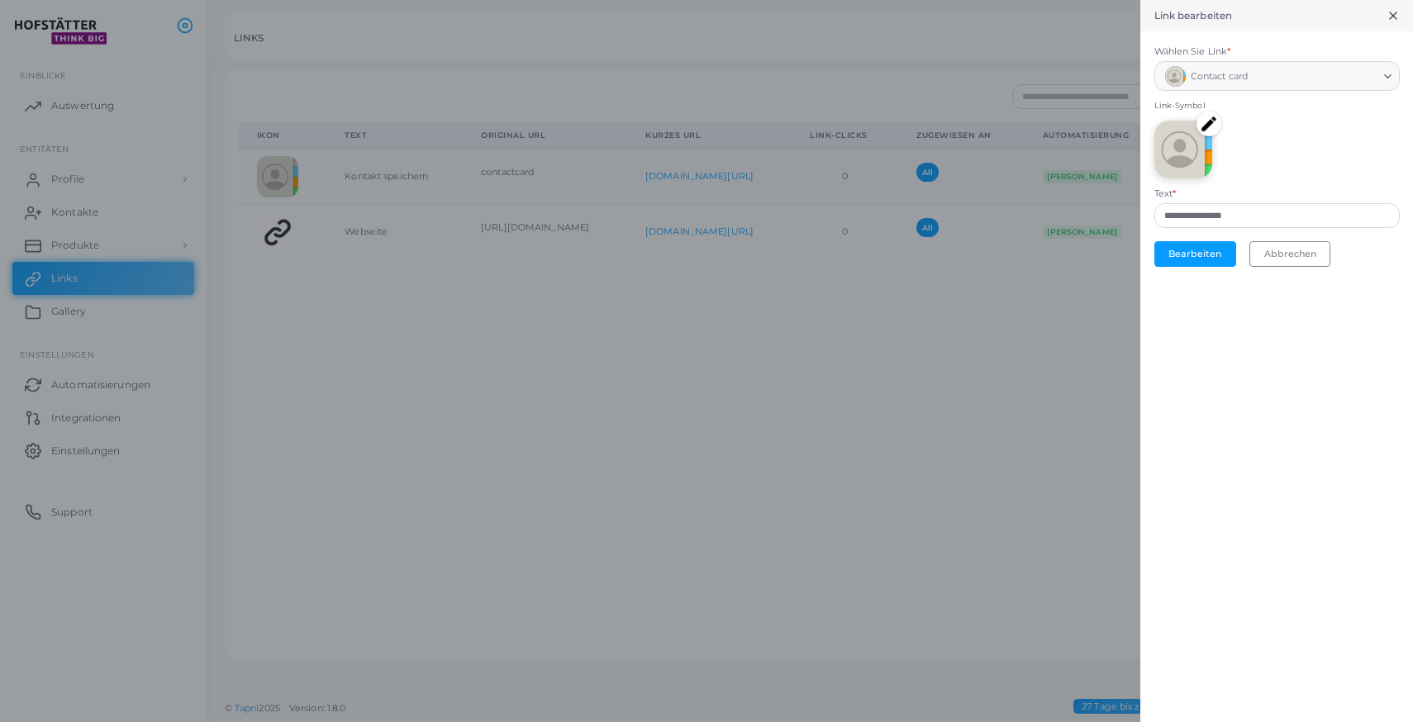
click at [1009, 339] on div at bounding box center [706, 361] width 1413 height 722
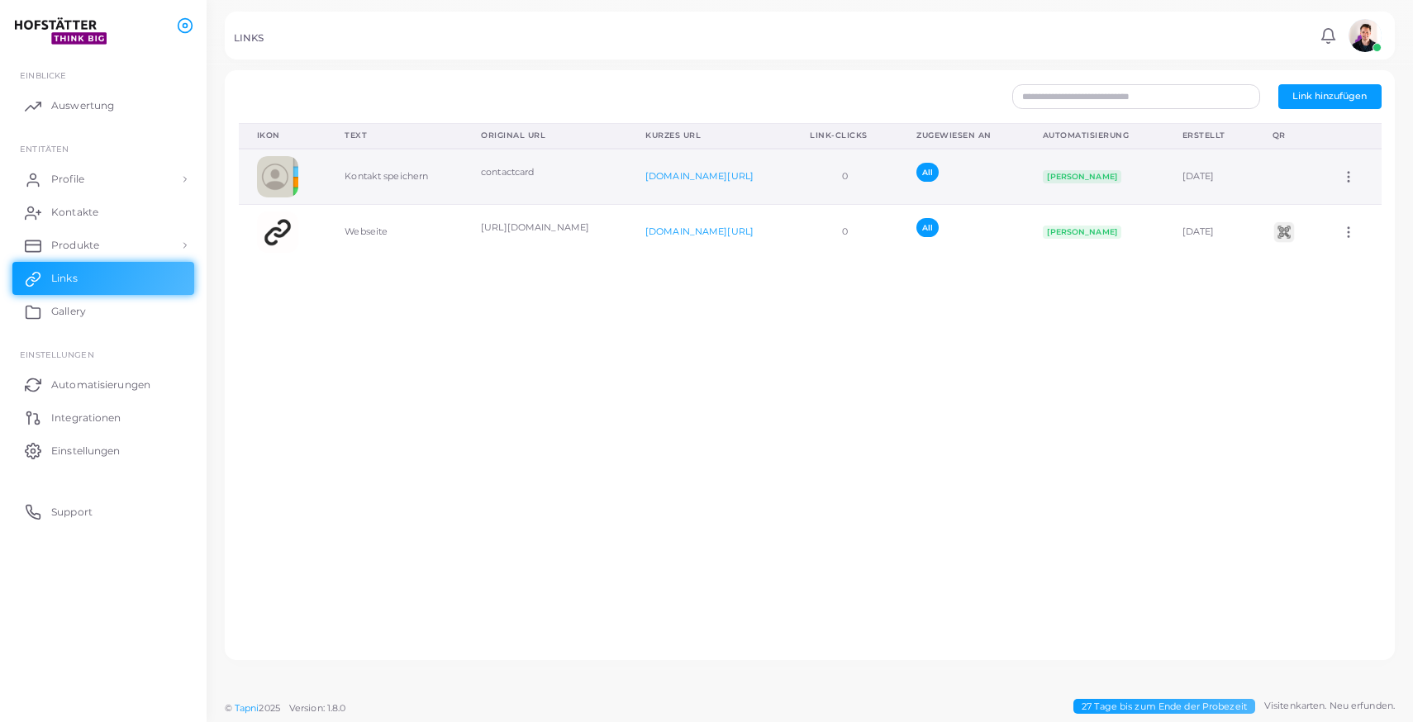
click at [1270, 171] on td at bounding box center [1289, 176] width 69 height 55
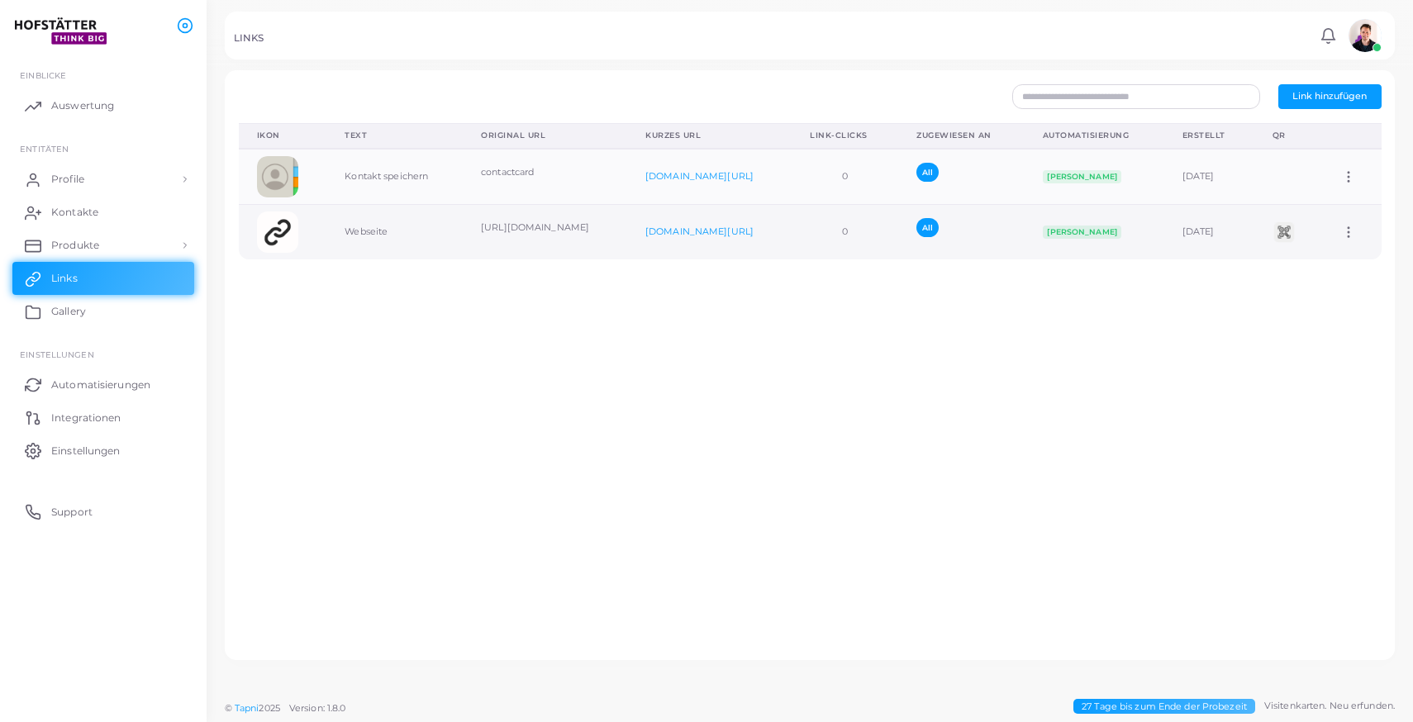
click at [1322, 236] on td at bounding box center [1289, 231] width 69 height 55
click at [1284, 235] on img at bounding box center [1284, 232] width 25 height 25
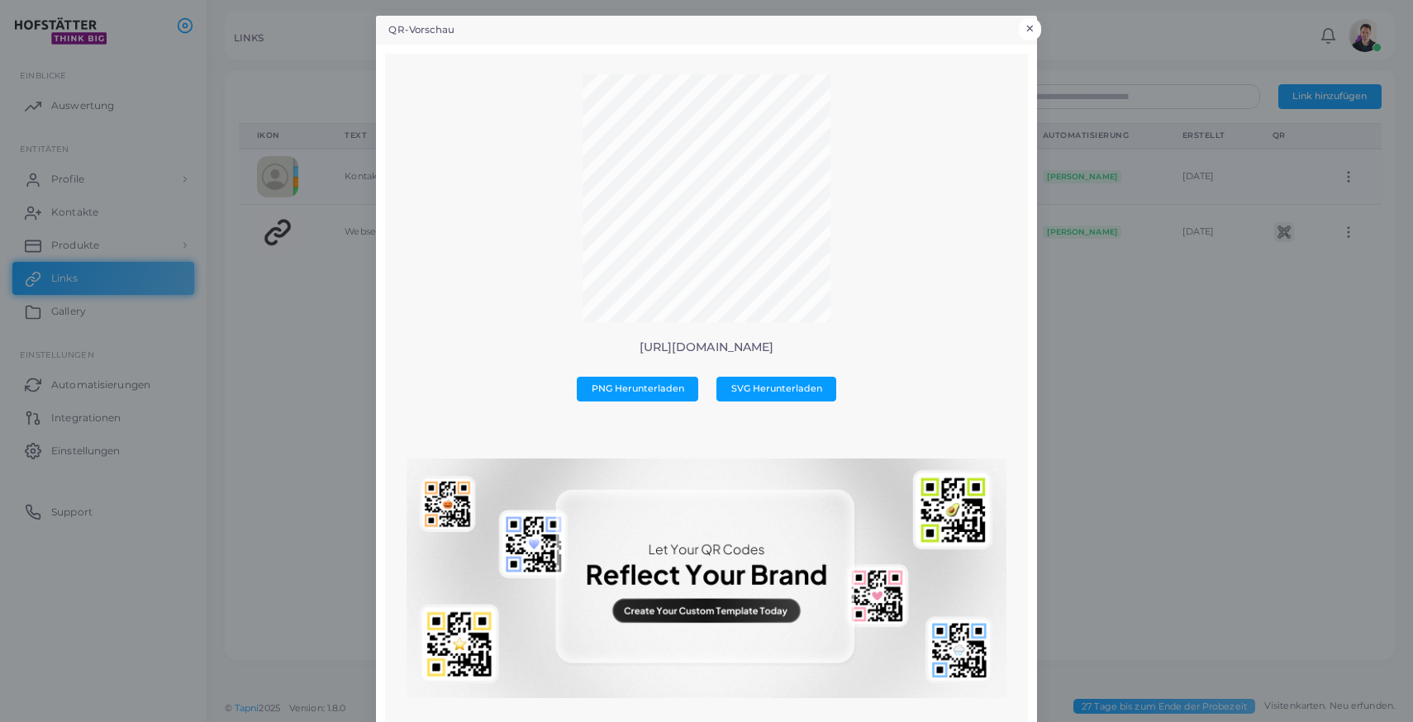
click at [1037, 23] on button "×" at bounding box center [1030, 28] width 22 height 21
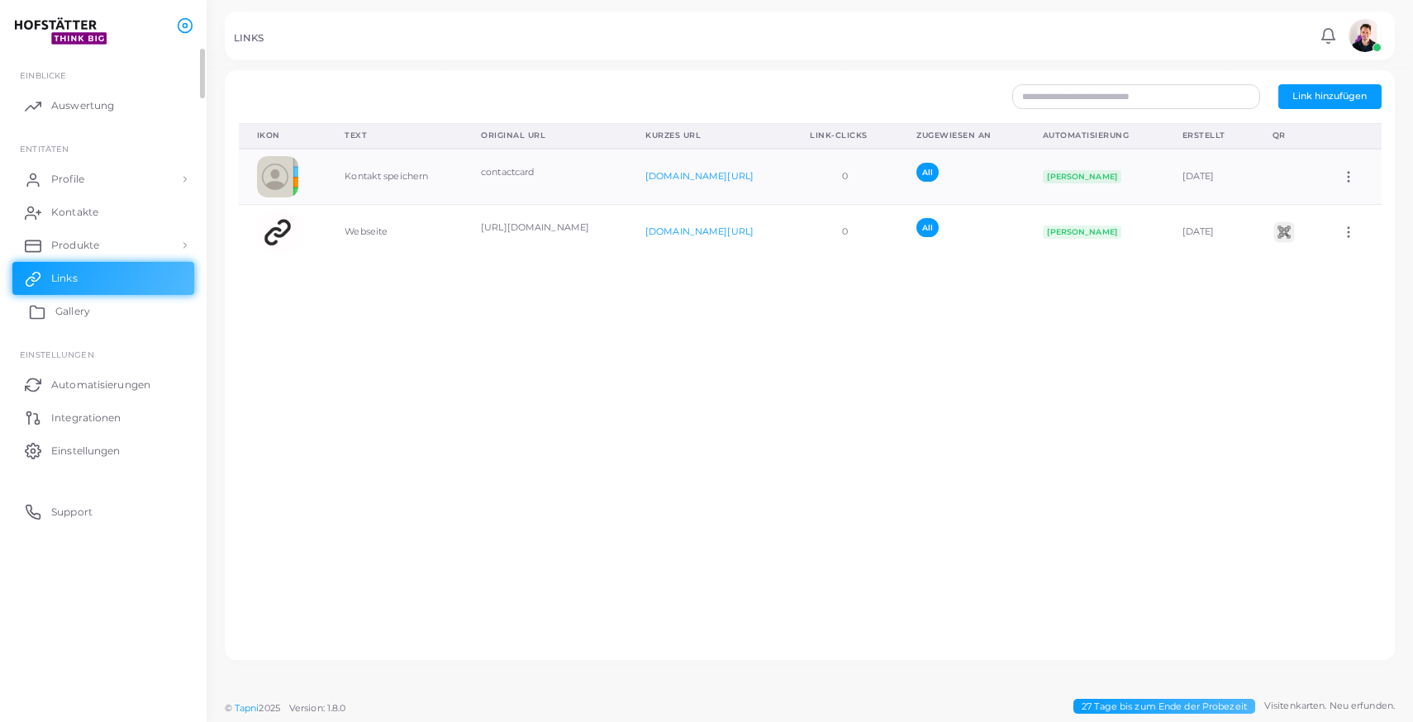
click at [114, 315] on link "Gallery" at bounding box center [103, 311] width 182 height 33
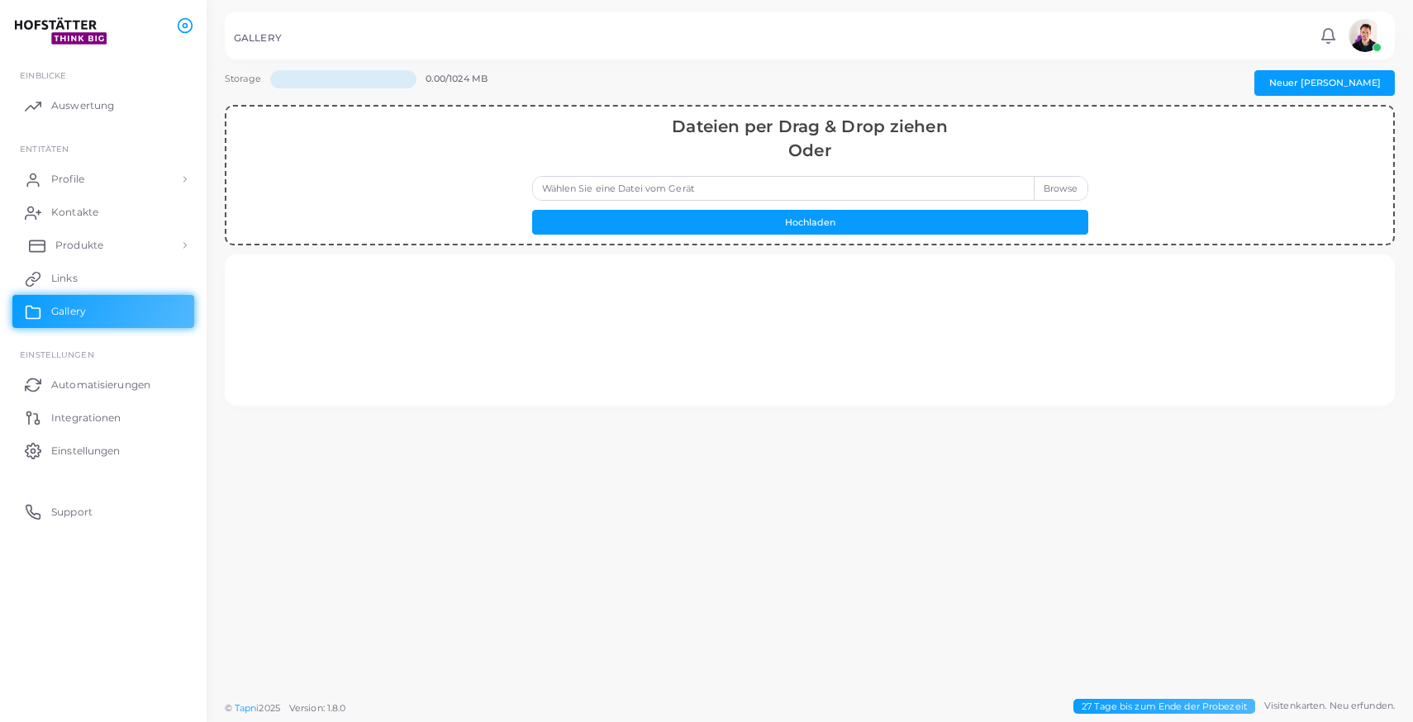
click at [102, 248] on link "Produkte" at bounding box center [103, 245] width 182 height 33
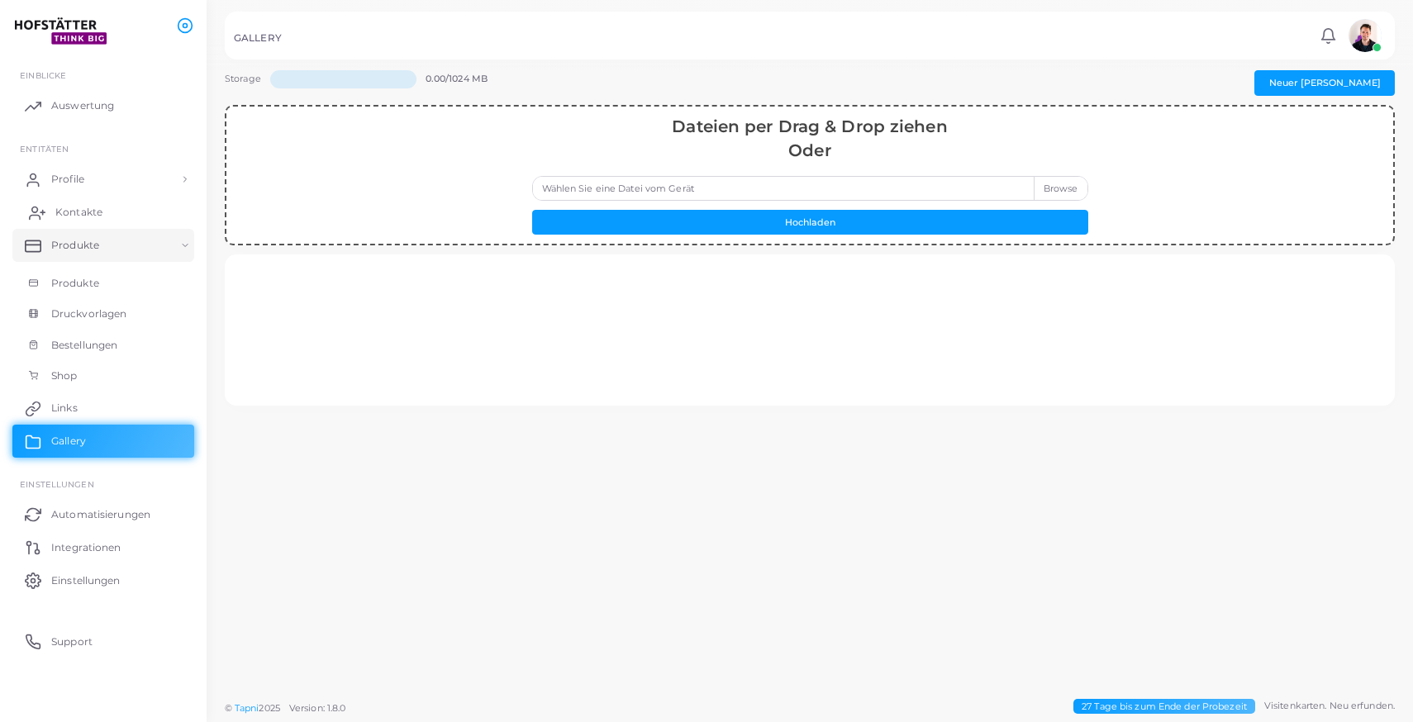
click at [107, 218] on link "Kontakte" at bounding box center [103, 212] width 182 height 33
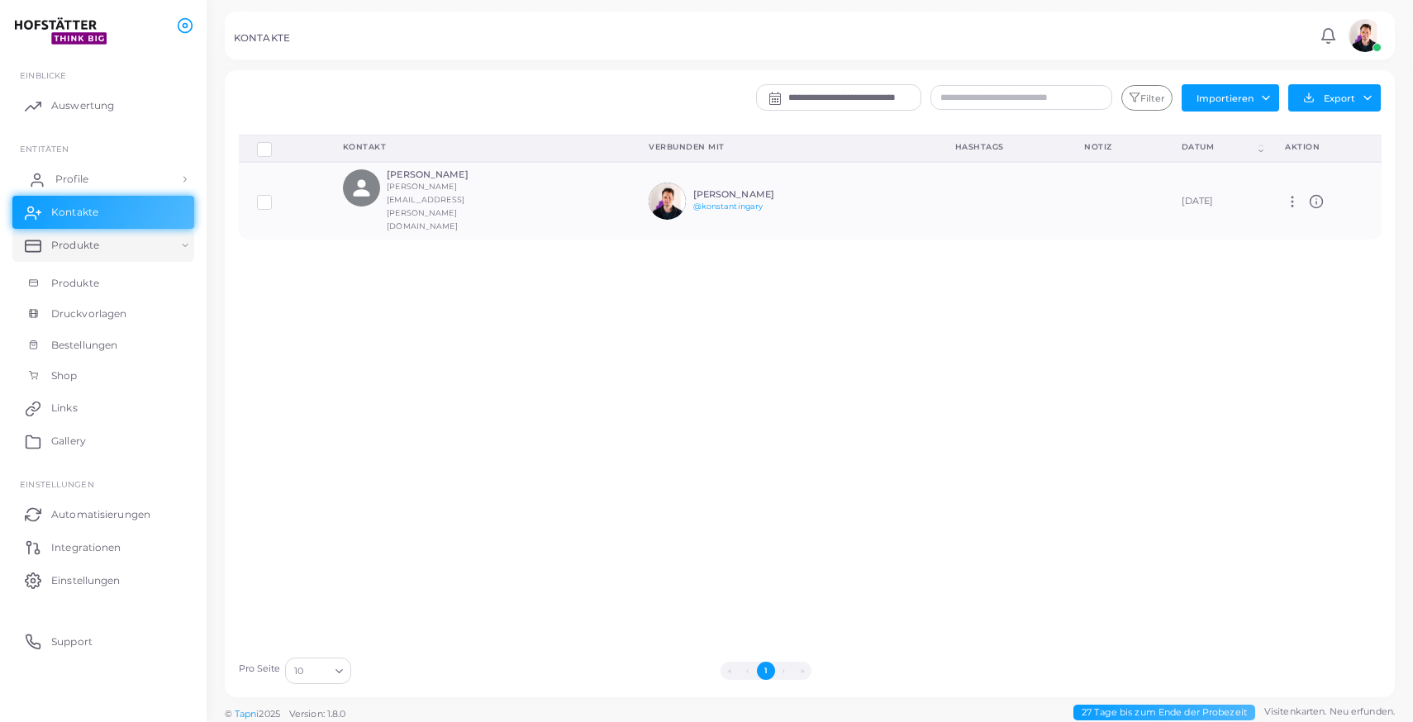
click at [98, 177] on link "Profile" at bounding box center [103, 179] width 182 height 33
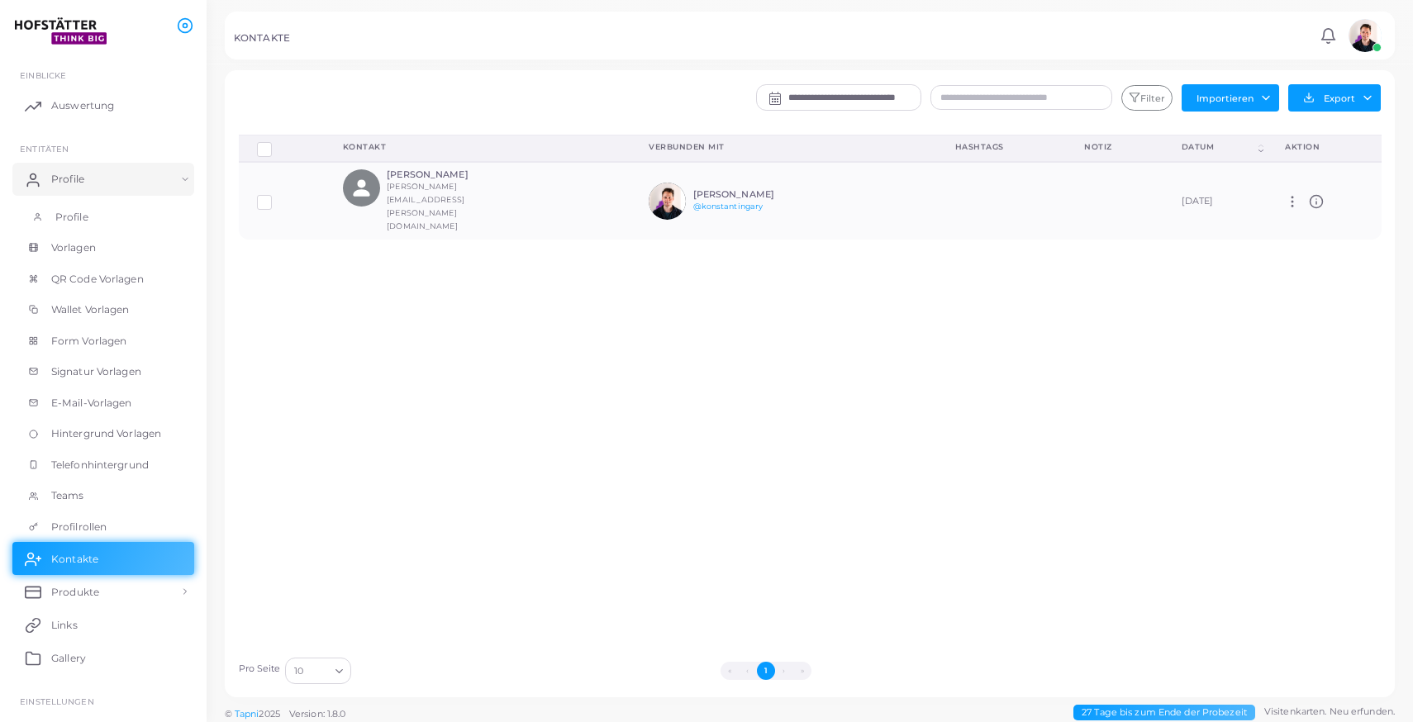
click at [100, 211] on link "Profile" at bounding box center [103, 217] width 182 height 31
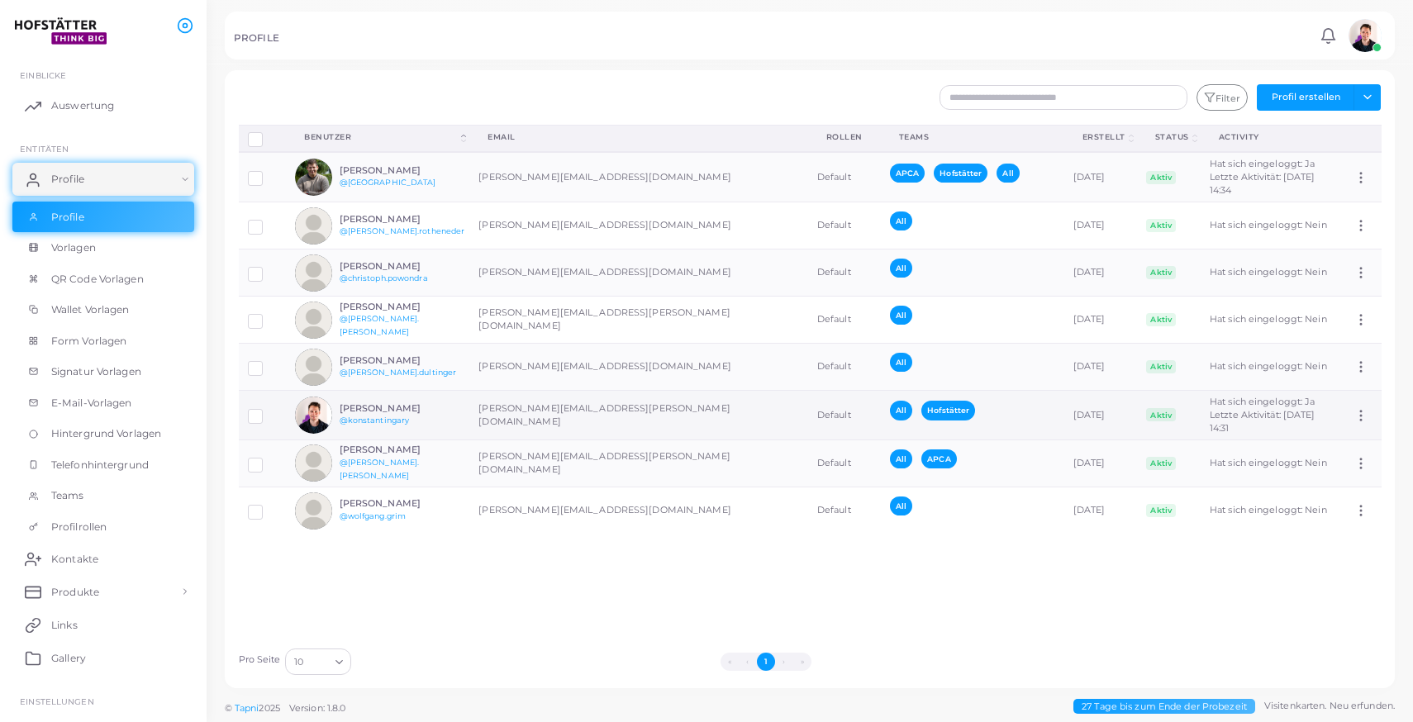
click at [442, 416] on div "Konstantin Gary @konstantingary" at bounding box center [400, 415] width 121 height 24
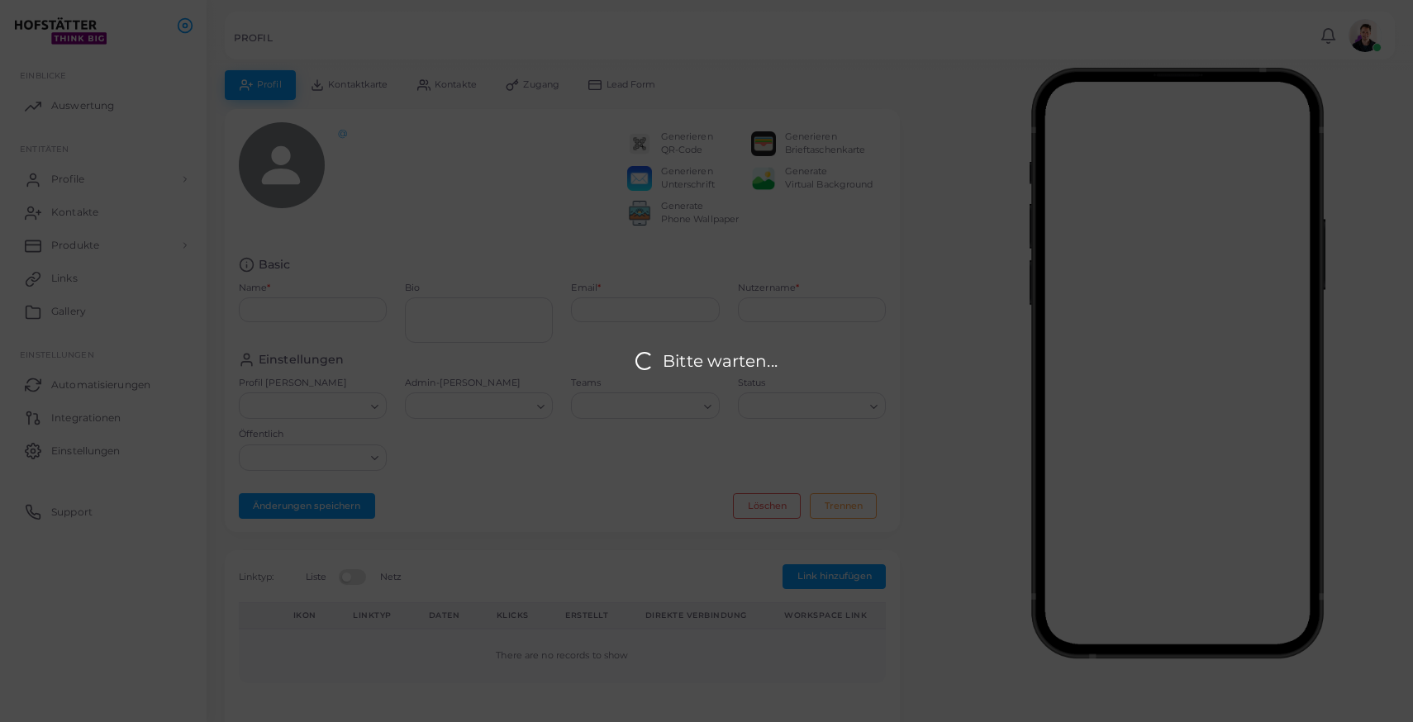
type input "**********"
type textarea "**********"
type input "**********"
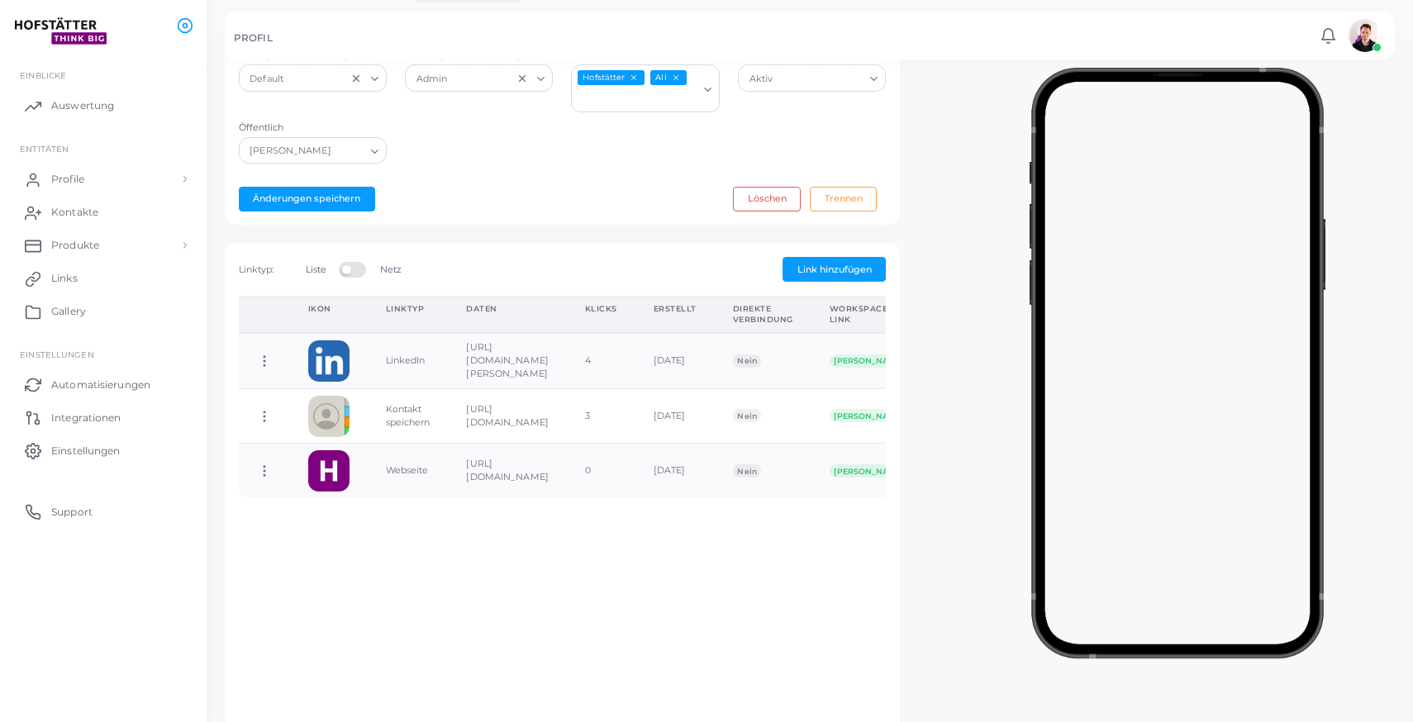
scroll to position [340, 0]
click at [98, 236] on link "Produkte" at bounding box center [103, 245] width 182 height 33
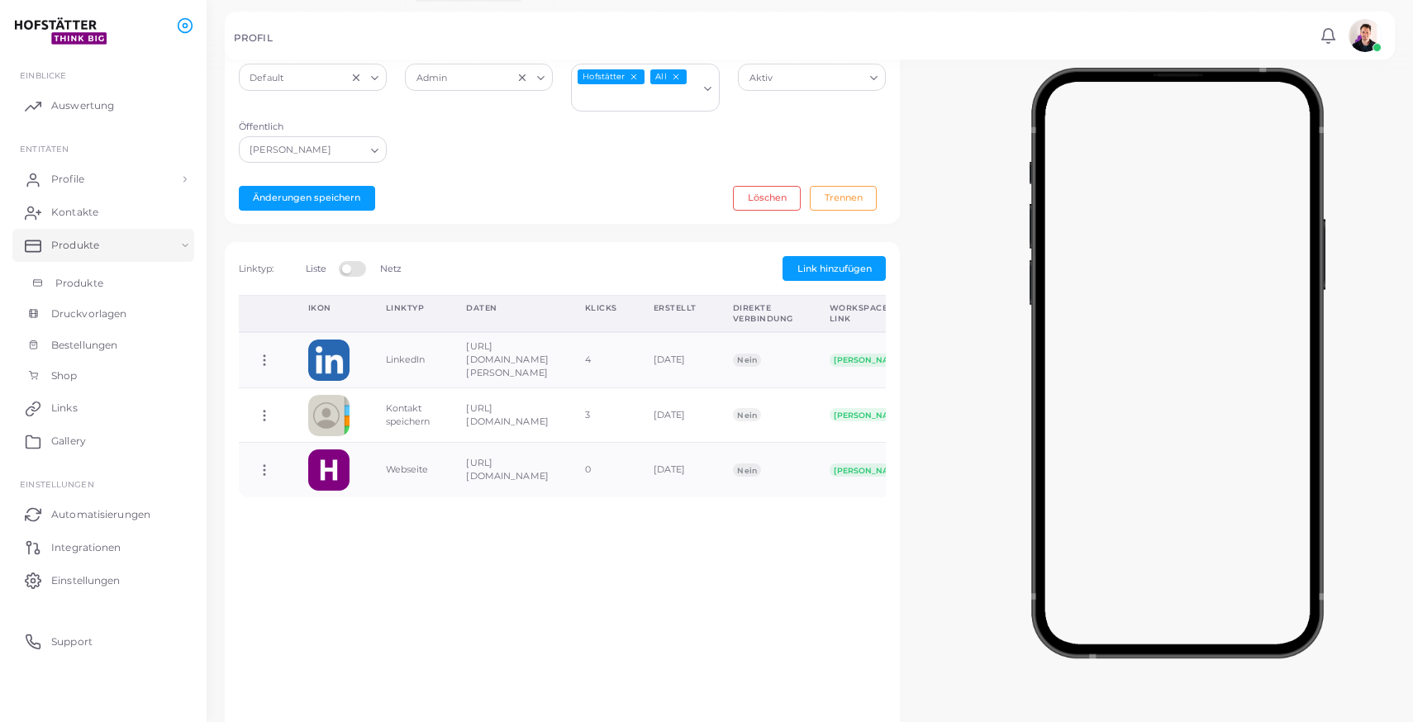
click at [102, 282] on link "Produkte" at bounding box center [103, 283] width 182 height 31
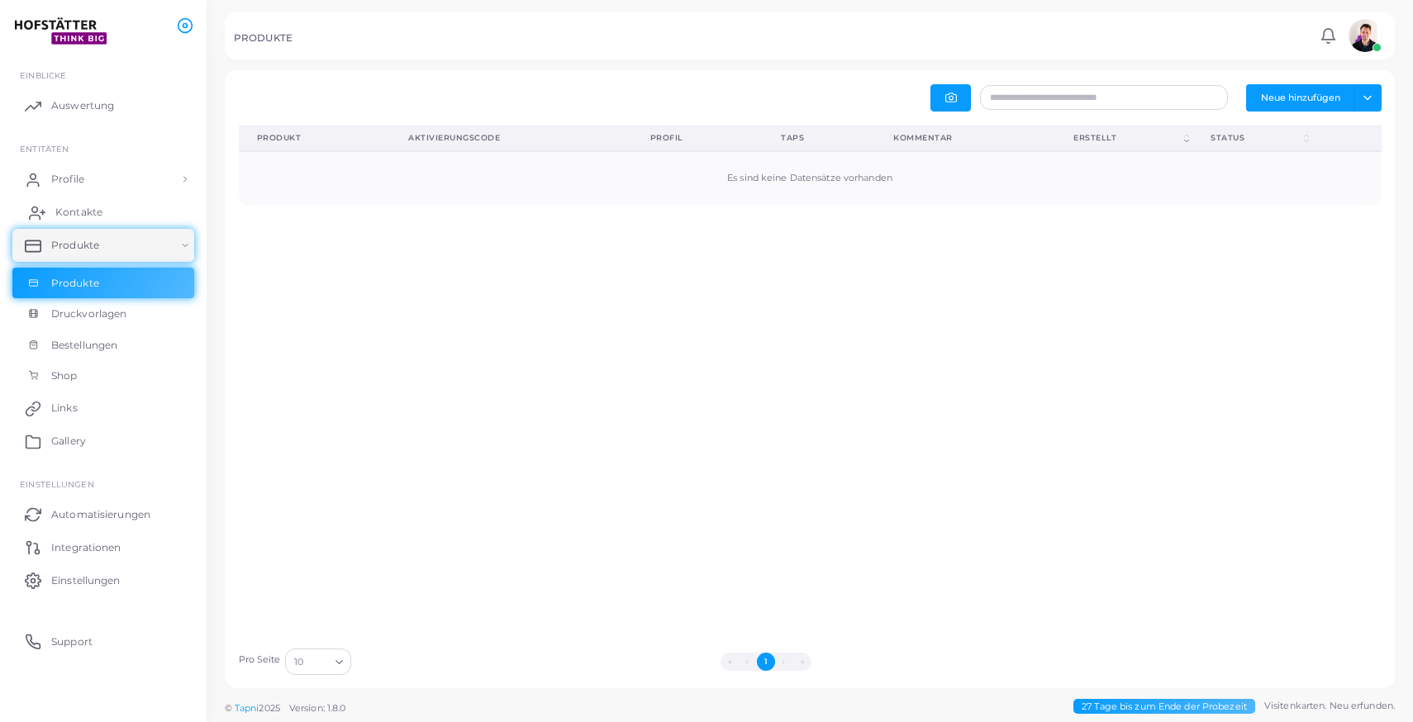
click at [94, 211] on span "Kontakte" at bounding box center [78, 212] width 47 height 15
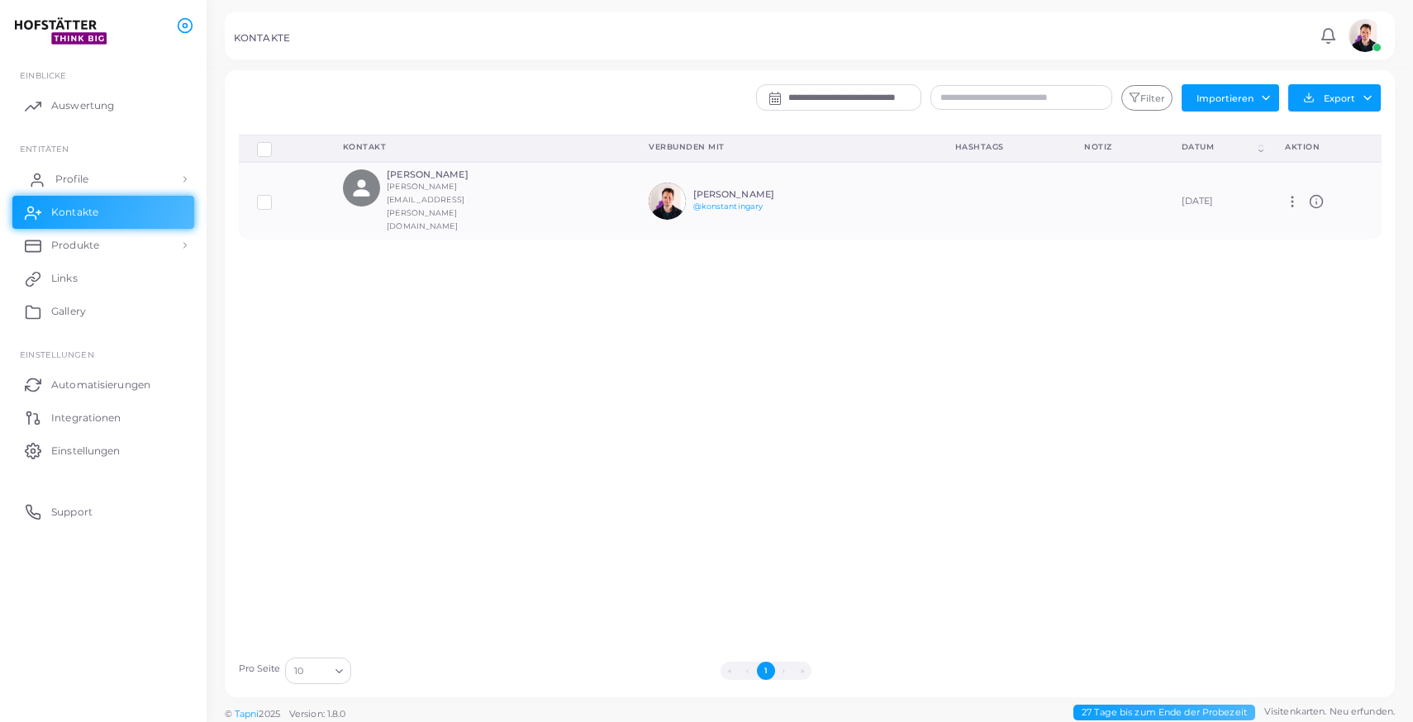
click at [88, 180] on span "Profile" at bounding box center [71, 179] width 33 height 15
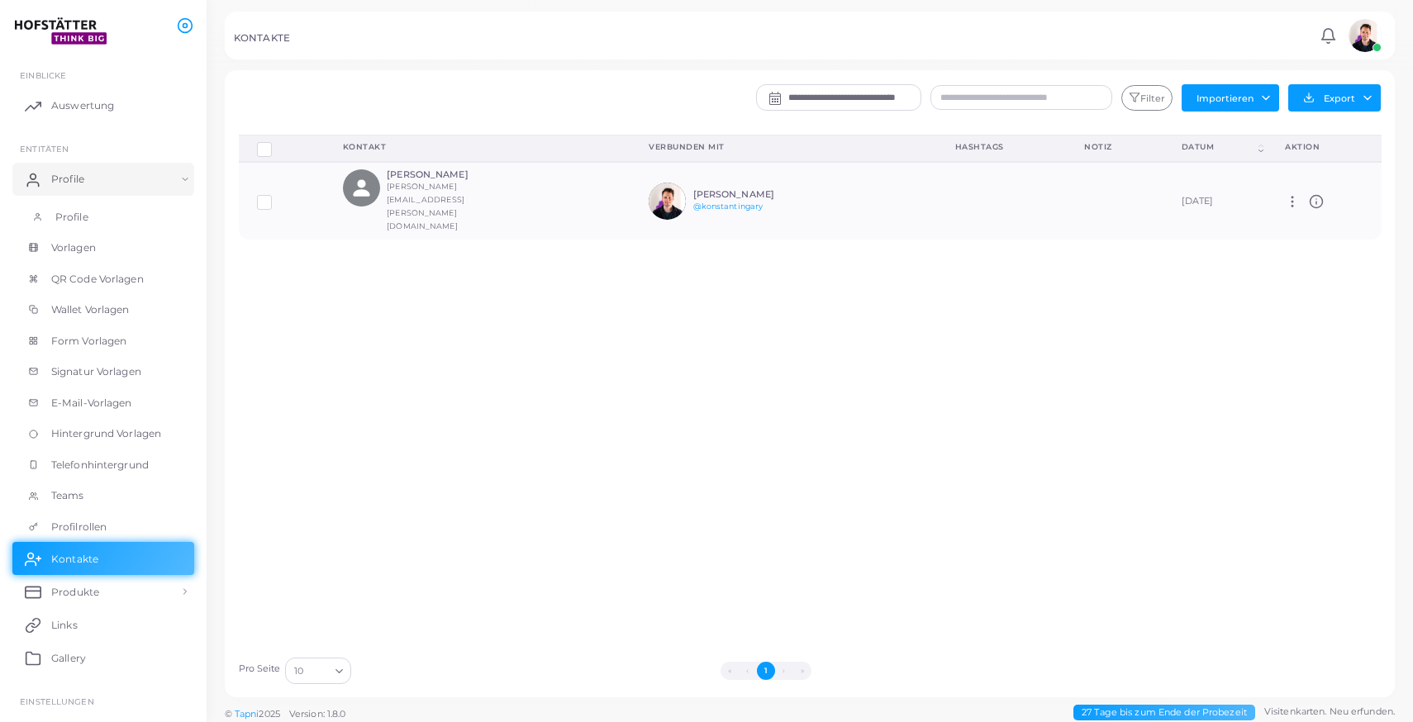
click at [86, 216] on span "Profile" at bounding box center [71, 217] width 33 height 15
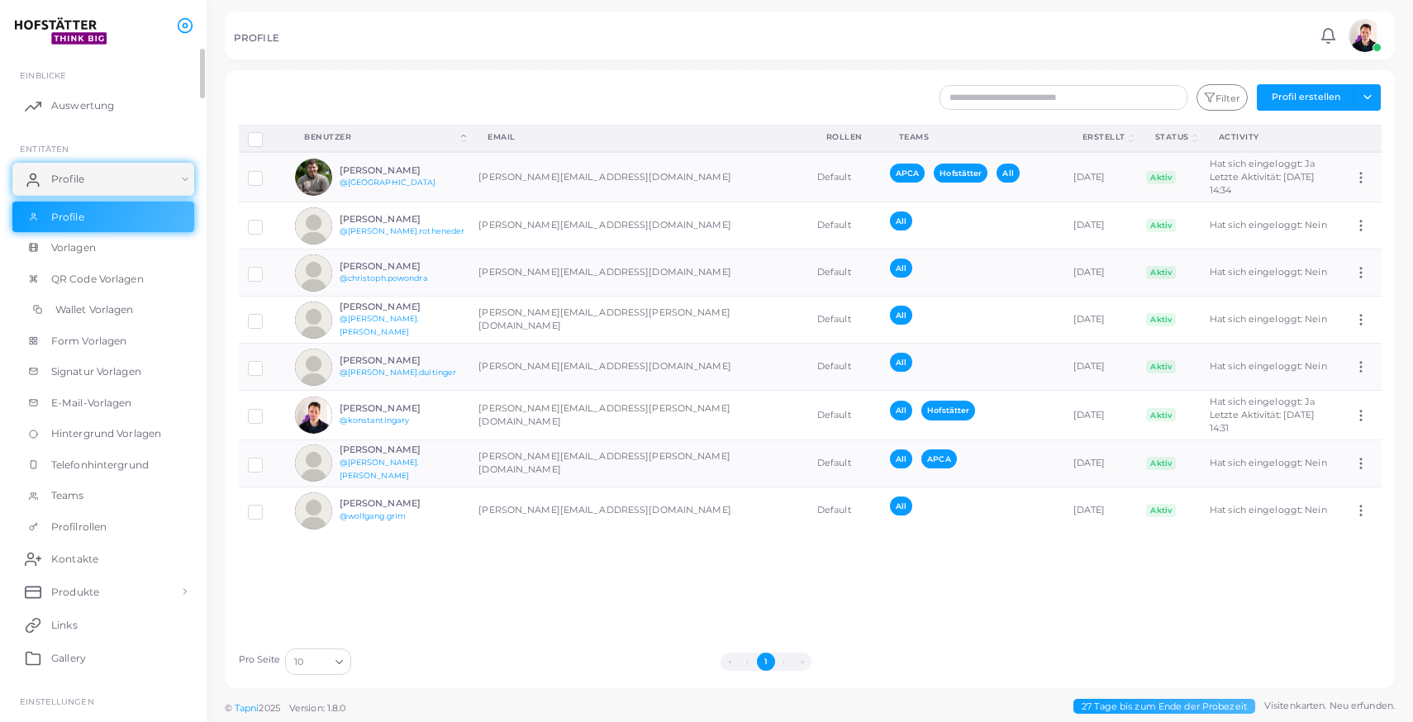
click at [93, 321] on link "Wallet Vorlagen" at bounding box center [103, 309] width 182 height 31
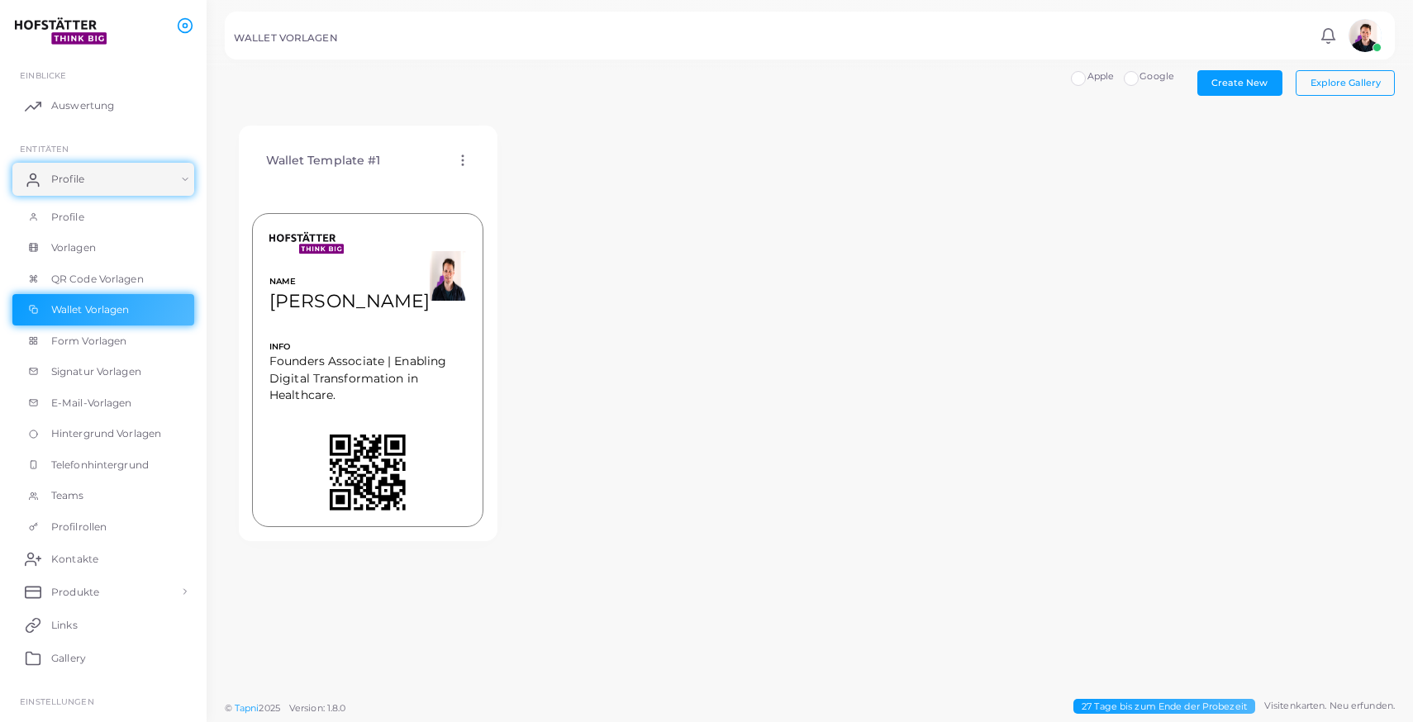
click at [1371, 33] on img at bounding box center [1365, 35] width 33 height 33
click at [1202, 363] on div "Wallet Template #1 Vorlage bearbeiten Vorlage zuordnen Vorlage duplizieren Vorl…" at bounding box center [810, 333] width 1170 height 443
click at [119, 208] on link "Profile" at bounding box center [103, 217] width 182 height 31
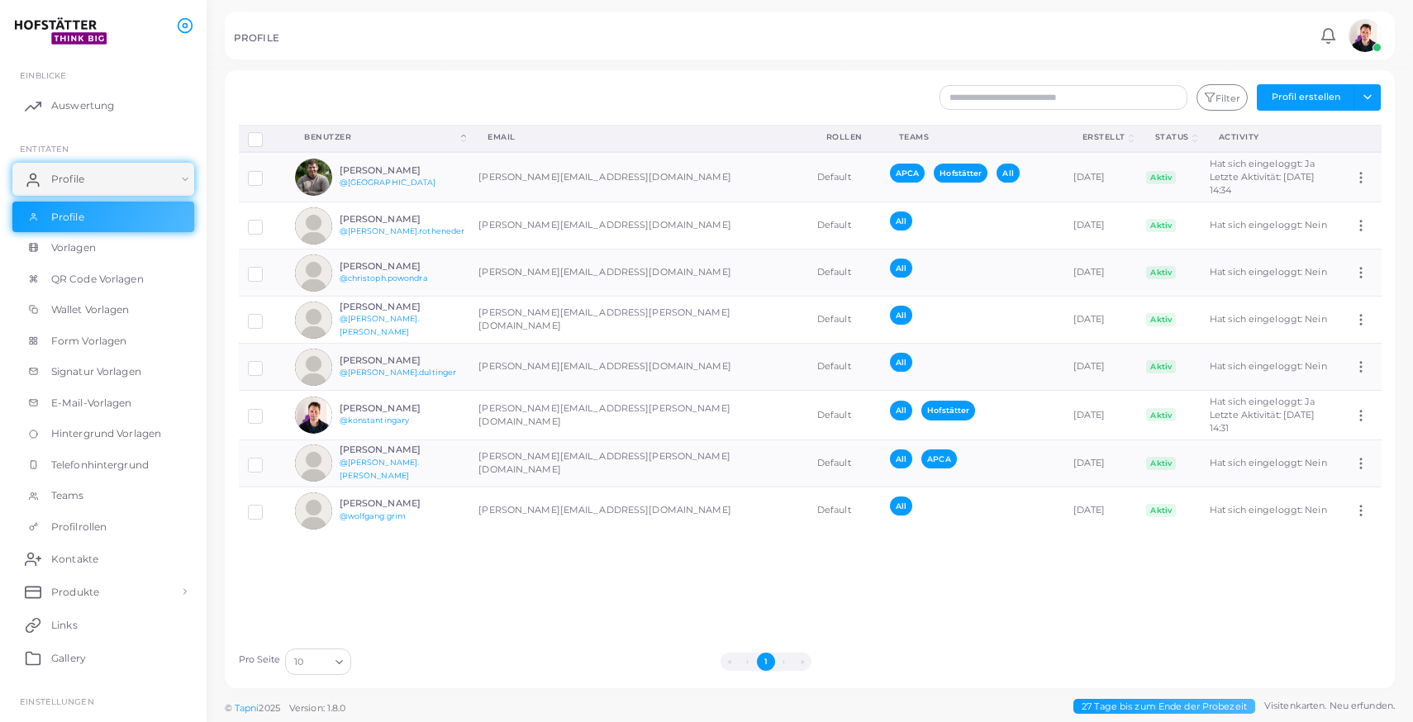
click at [566, 577] on div "Profile trennen Profil löschen Auswahl anzeigen Download QRs Benutzer (Click to…" at bounding box center [810, 382] width 1161 height 515
